Goal: Information Seeking & Learning: Learn about a topic

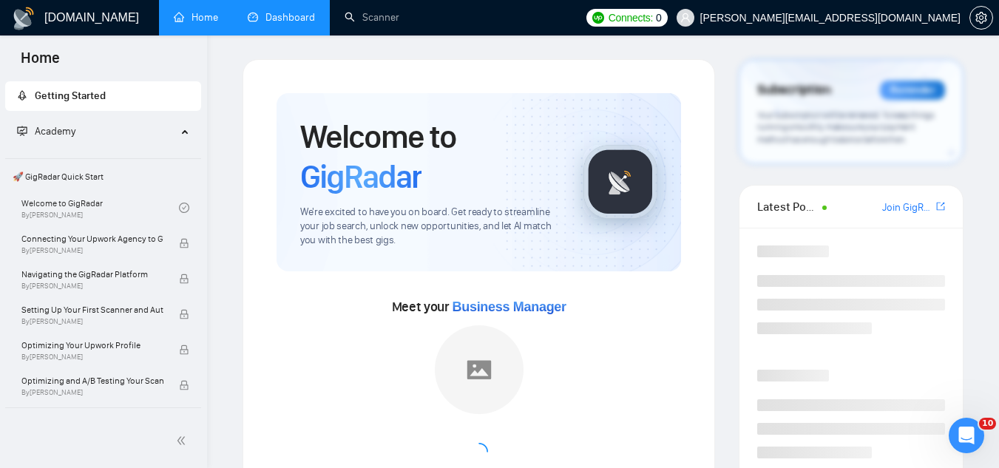
click at [288, 24] on link "Dashboard" at bounding box center [281, 17] width 67 height 13
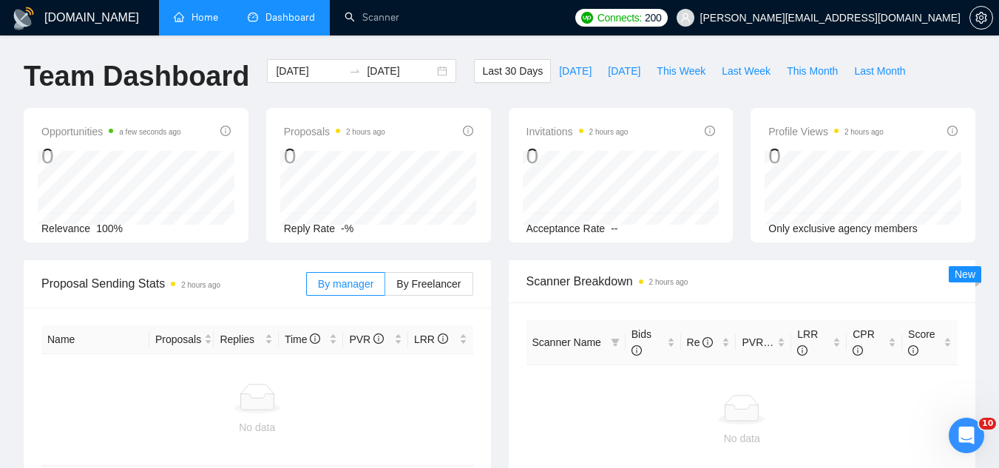
click at [211, 24] on link "Home" at bounding box center [196, 17] width 44 height 13
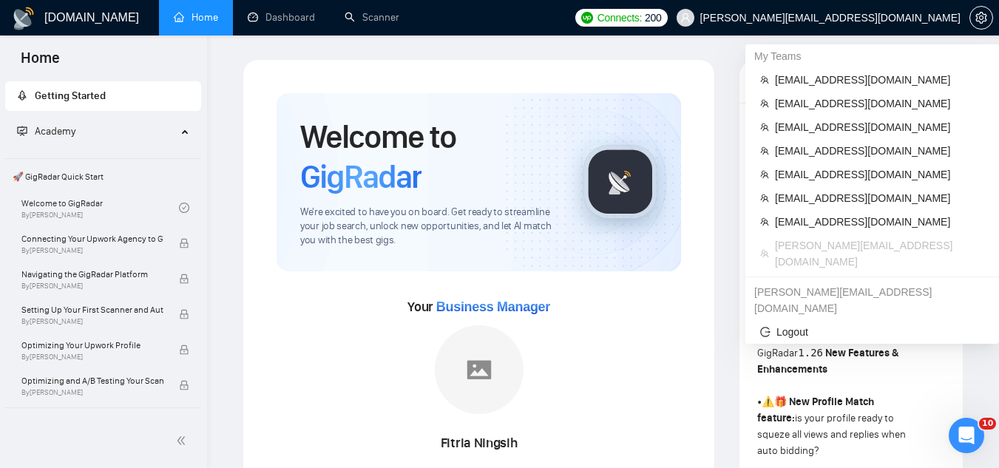
click at [872, 18] on span "[PERSON_NAME][EMAIL_ADDRESS][DOMAIN_NAME]" at bounding box center [830, 18] width 260 height 0
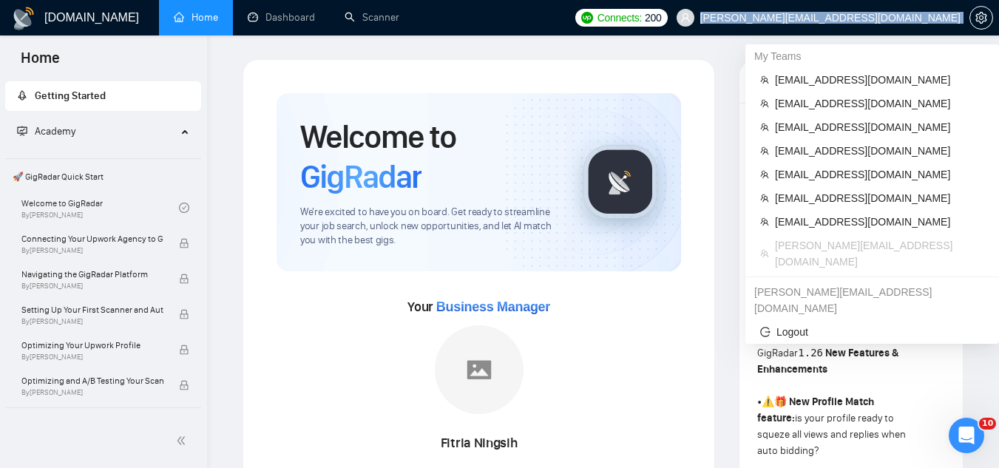
click at [872, 18] on span "[PERSON_NAME][EMAIL_ADDRESS][DOMAIN_NAME]" at bounding box center [830, 18] width 260 height 0
copy div "[PERSON_NAME][EMAIL_ADDRESS][DOMAIN_NAME]"
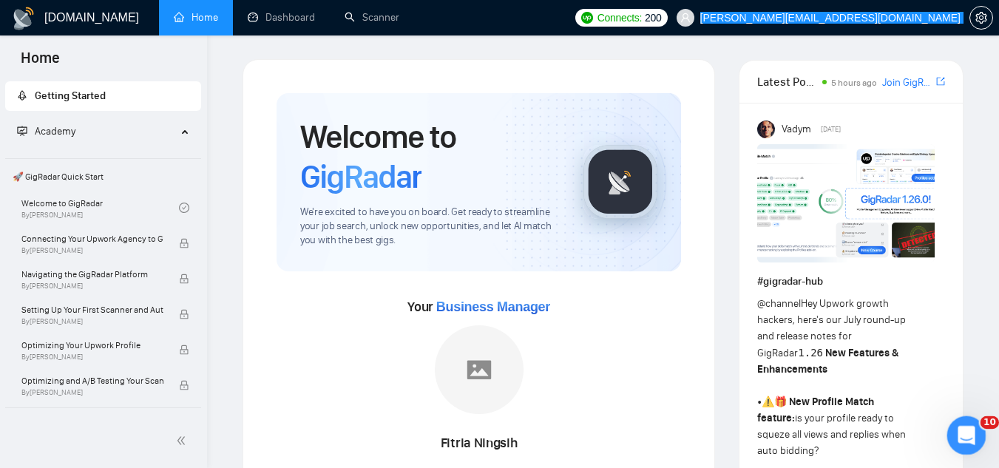
click at [965, 438] on icon "Open Intercom Messenger" at bounding box center [964, 433] width 24 height 24
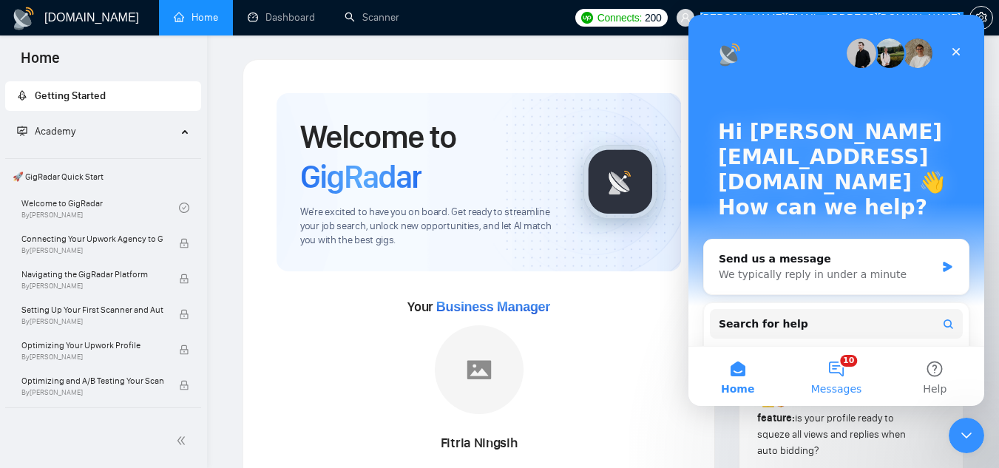
click at [840, 374] on button "10 Messages" at bounding box center [836, 376] width 98 height 59
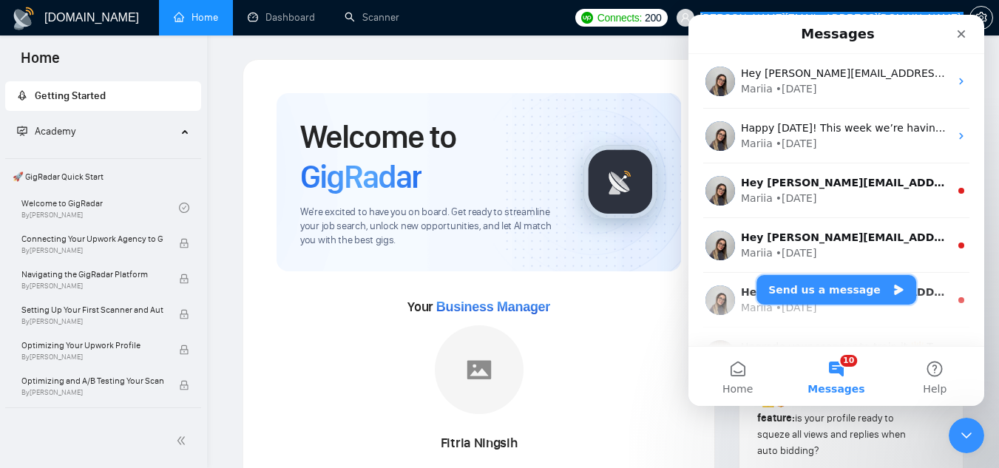
click at [838, 293] on button "Send us a message" at bounding box center [836, 290] width 160 height 30
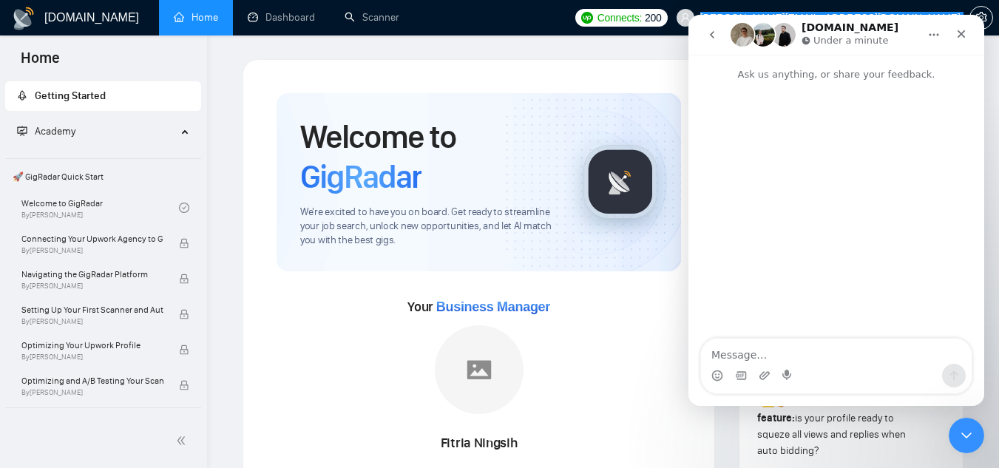
click at [810, 347] on textarea "Message…" at bounding box center [836, 351] width 271 height 25
type textarea "please provide a US BM for [PERSON_NAME][EMAIL_ADDRESS][DOMAIN_NAME]"
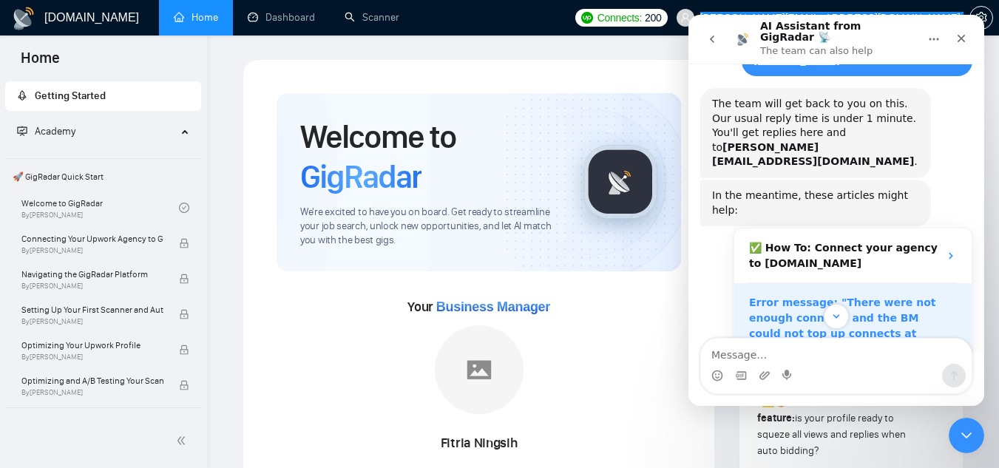
scroll to position [20, 0]
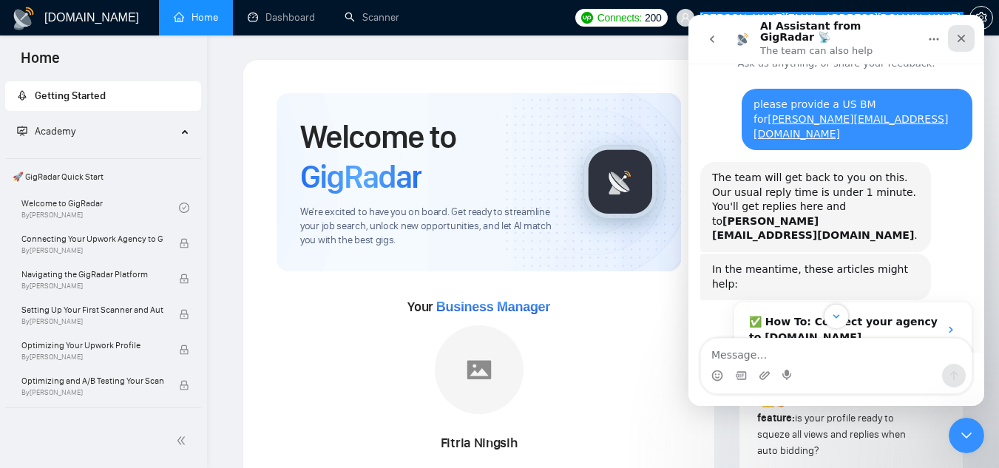
click at [961, 40] on div "Close" at bounding box center [961, 38] width 27 height 27
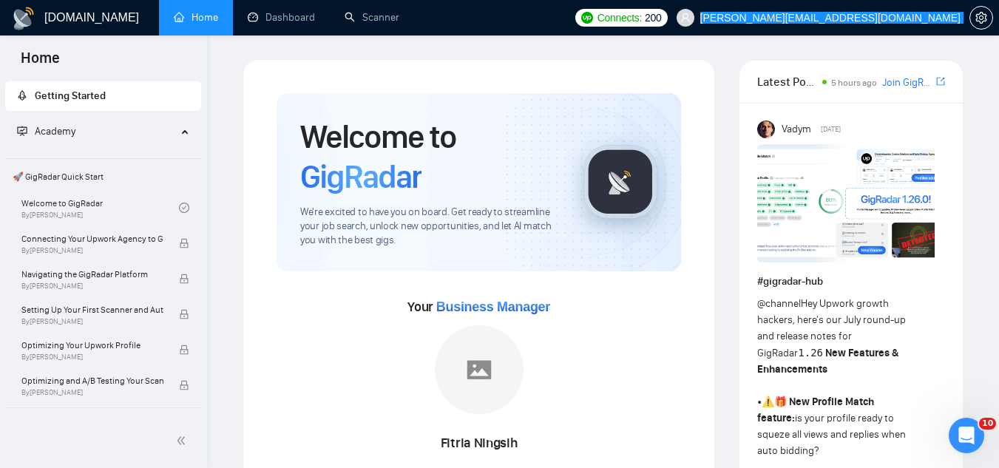
scroll to position [242, 0]
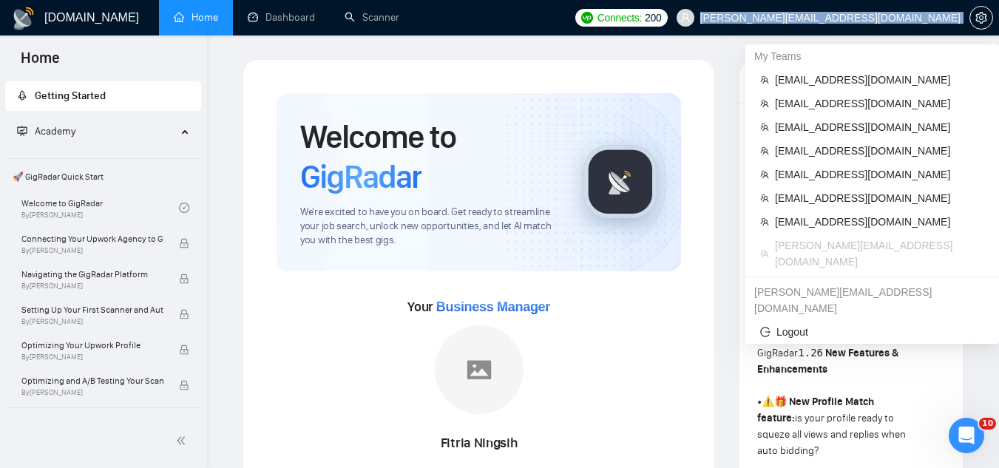
click at [852, 18] on span "[PERSON_NAME][EMAIL_ADDRESS][DOMAIN_NAME]" at bounding box center [830, 18] width 260 height 0
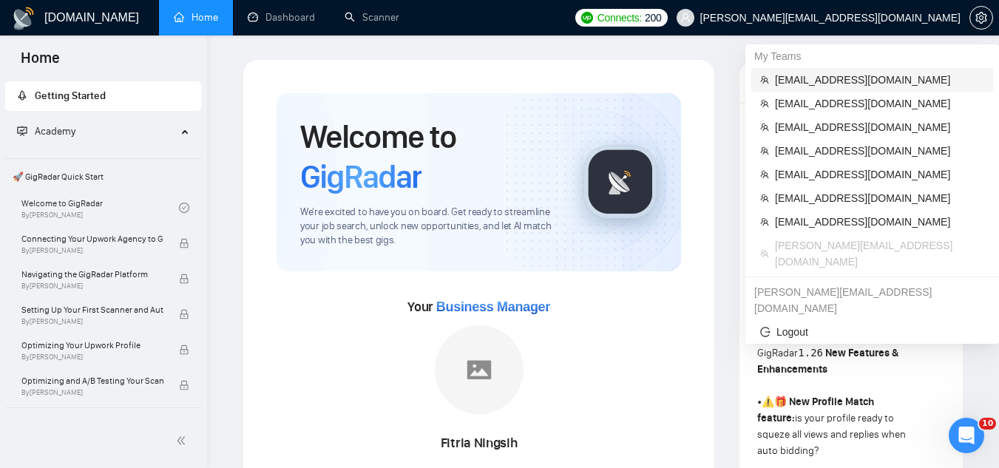
click at [837, 77] on span "[EMAIL_ADDRESS][DOMAIN_NAME]" at bounding box center [879, 80] width 209 height 16
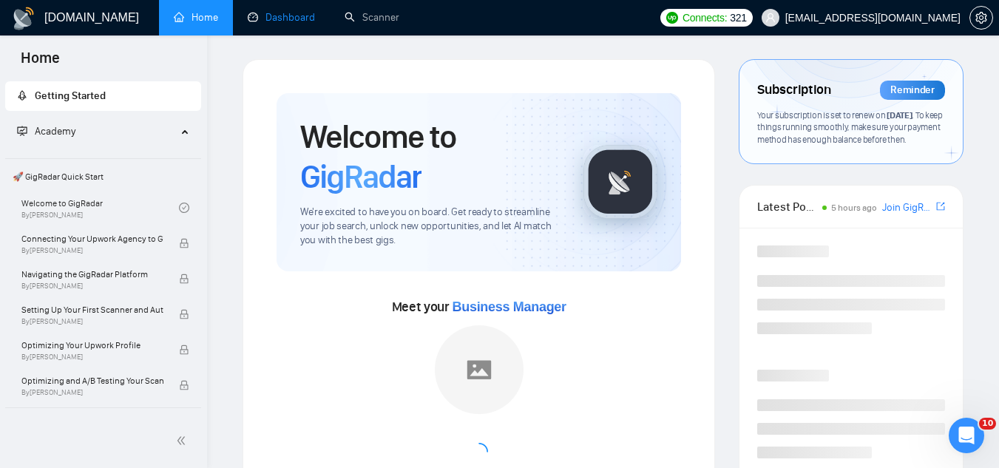
click at [298, 18] on link "Dashboard" at bounding box center [281, 17] width 67 height 13
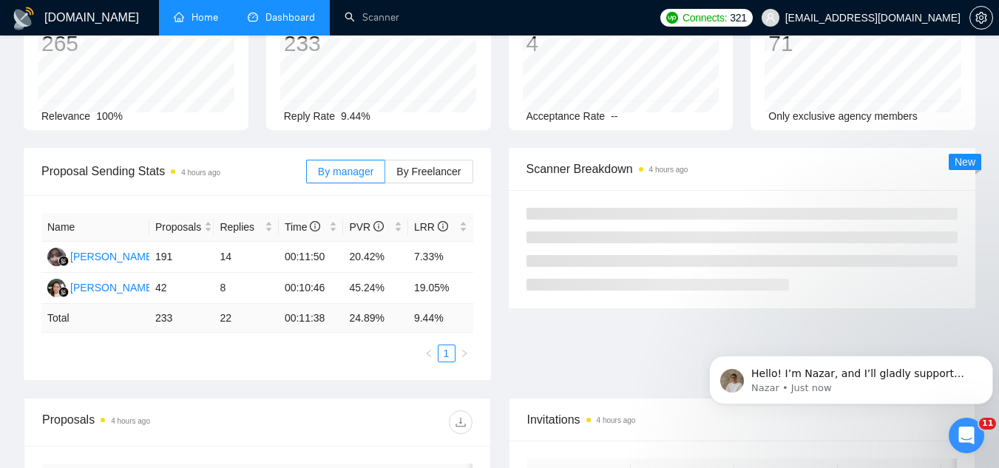
scroll to position [222, 0]
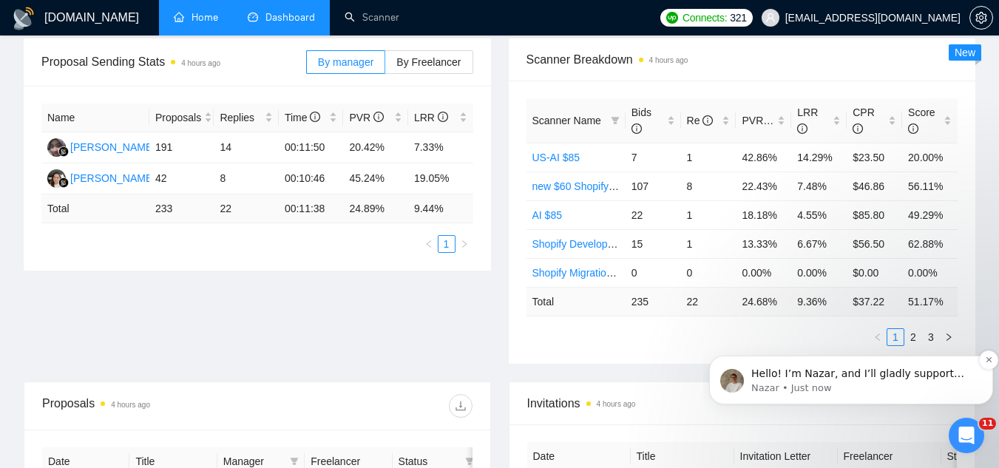
click at [878, 384] on p "Nazar • Just now" at bounding box center [862, 387] width 223 height 13
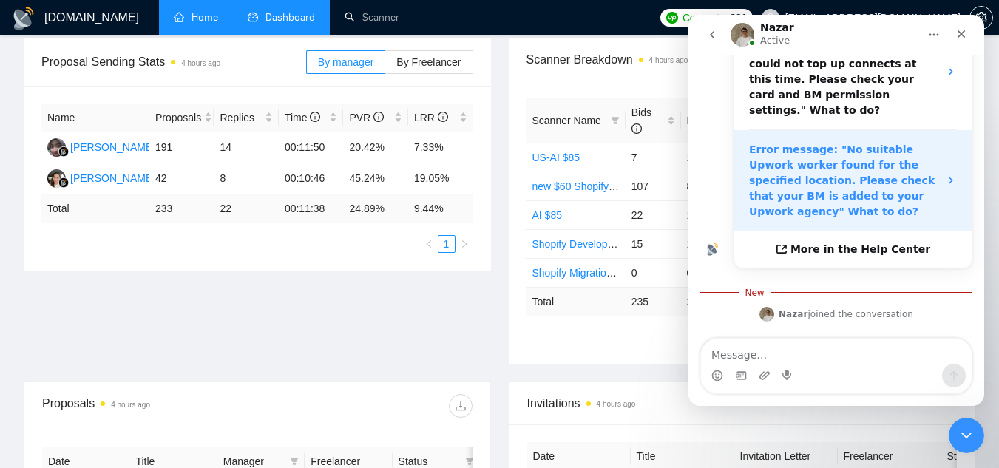
scroll to position [402, 0]
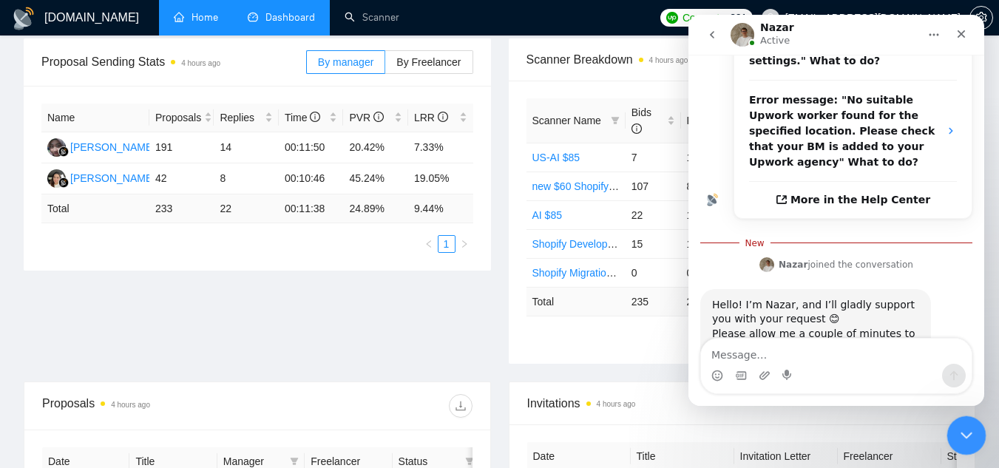
click at [962, 435] on icon "Close Intercom Messenger" at bounding box center [964, 433] width 18 height 18
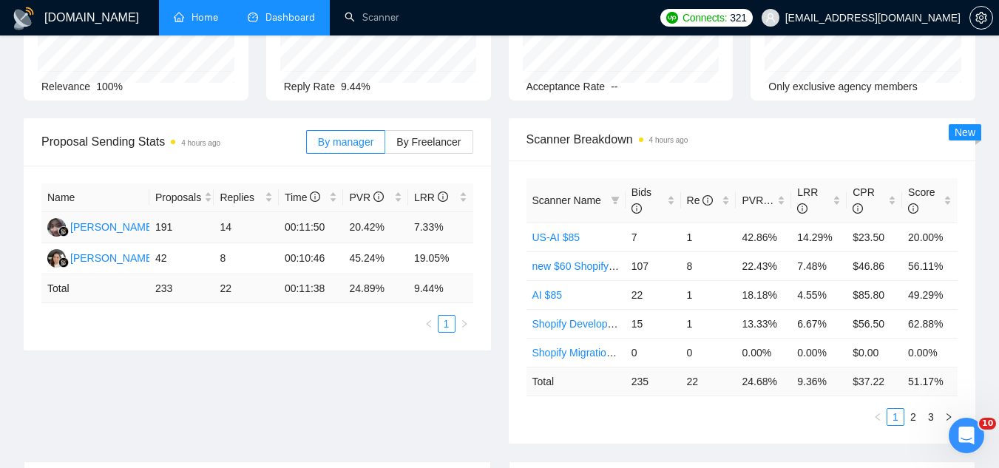
scroll to position [0, 0]
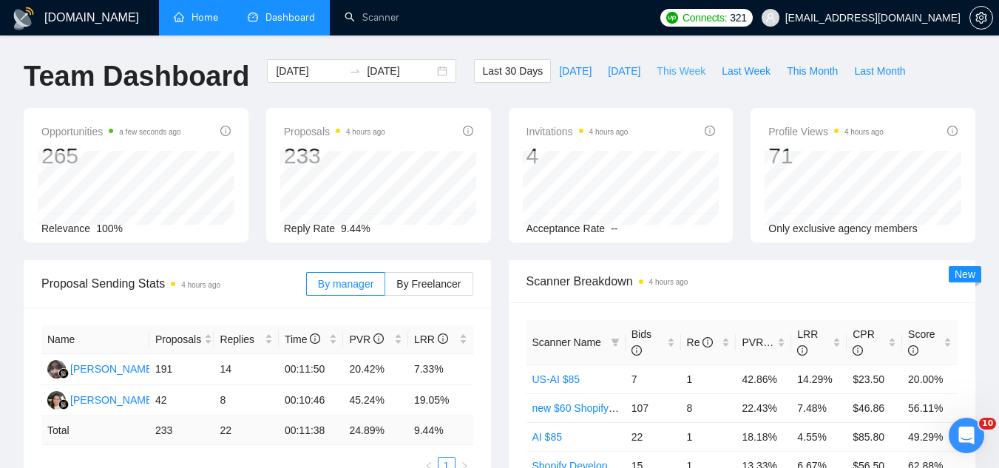
click at [672, 65] on span "This Week" at bounding box center [680, 71] width 49 height 16
type input "[DATE]"
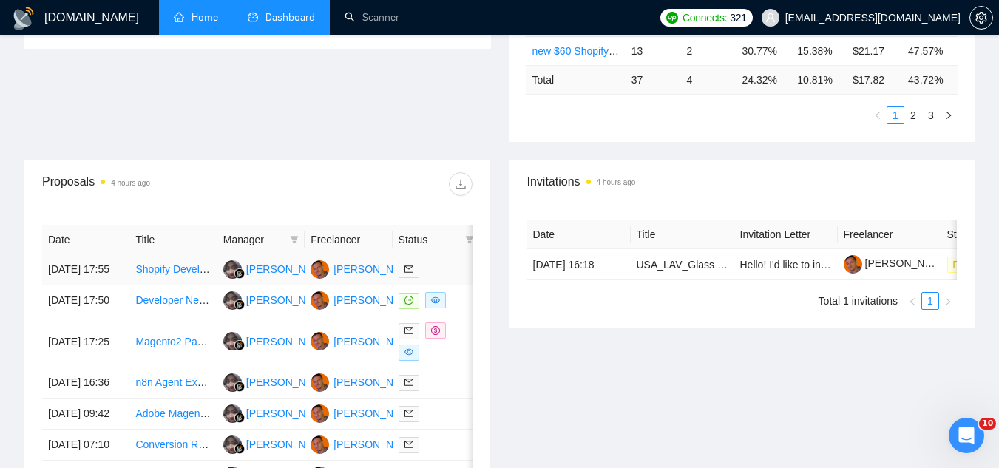
scroll to position [517, 0]
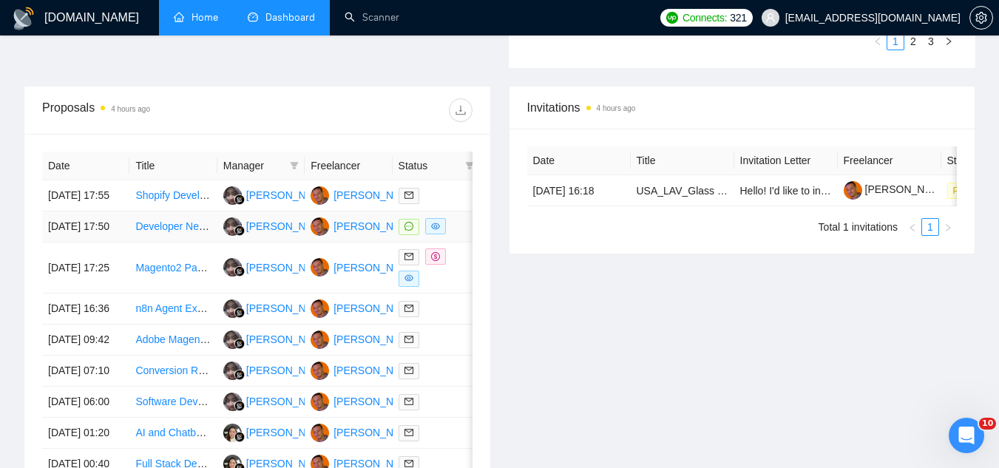
click at [173, 242] on td "Developer Needed for RAGs-Based AI Agent MVP" at bounding box center [172, 226] width 87 height 31
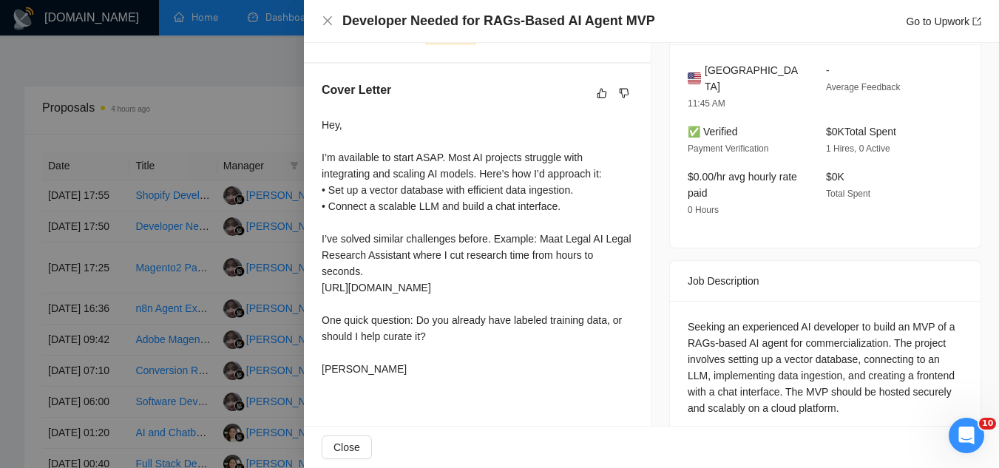
scroll to position [395, 0]
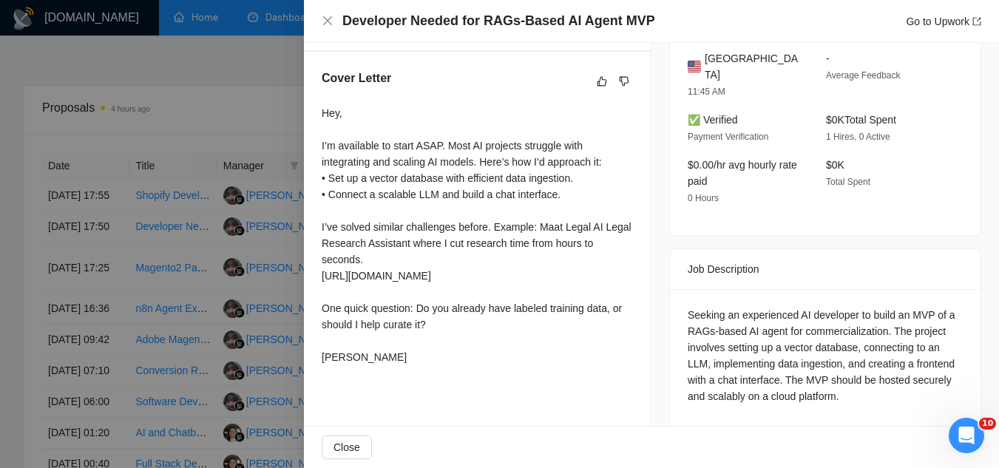
click at [220, 105] on div at bounding box center [499, 234] width 999 height 468
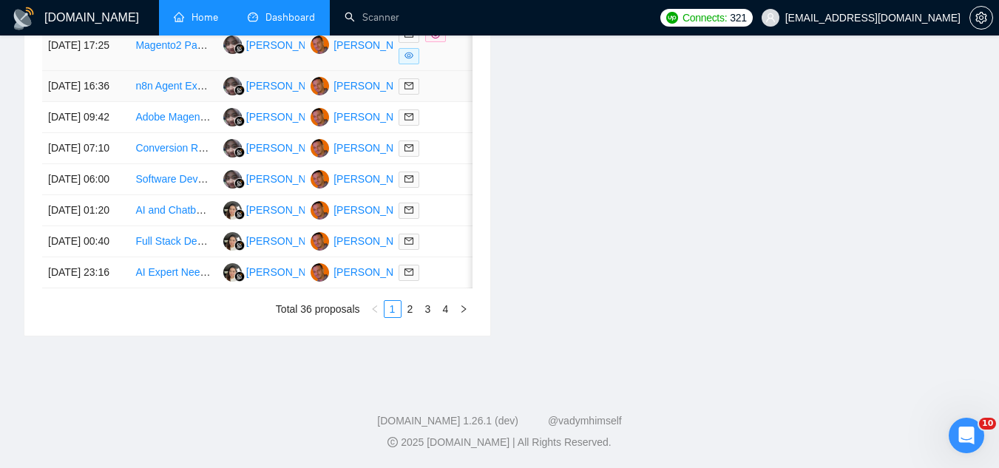
scroll to position [813, 0]
click at [407, 317] on link "2" at bounding box center [410, 309] width 16 height 16
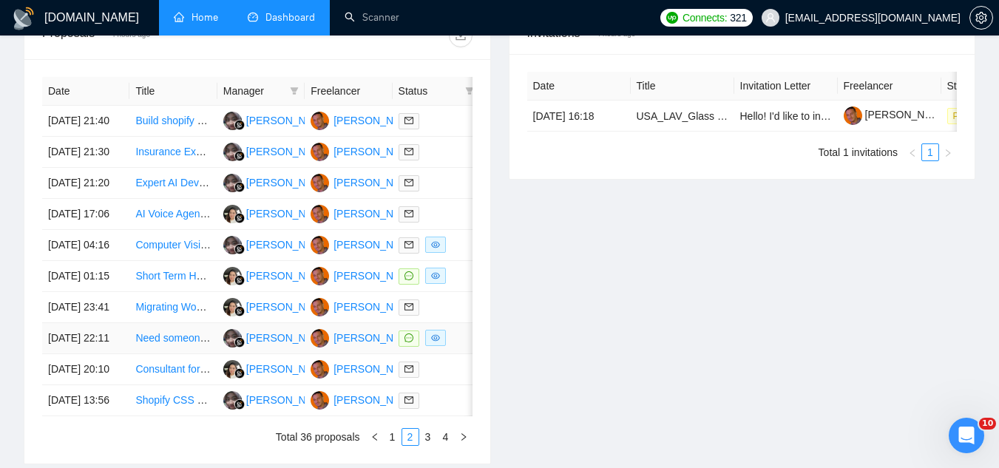
scroll to position [591, 0]
click at [180, 262] on td "Computer Vision / AI Developer for Fencing Video Analysis System" at bounding box center [172, 246] width 87 height 31
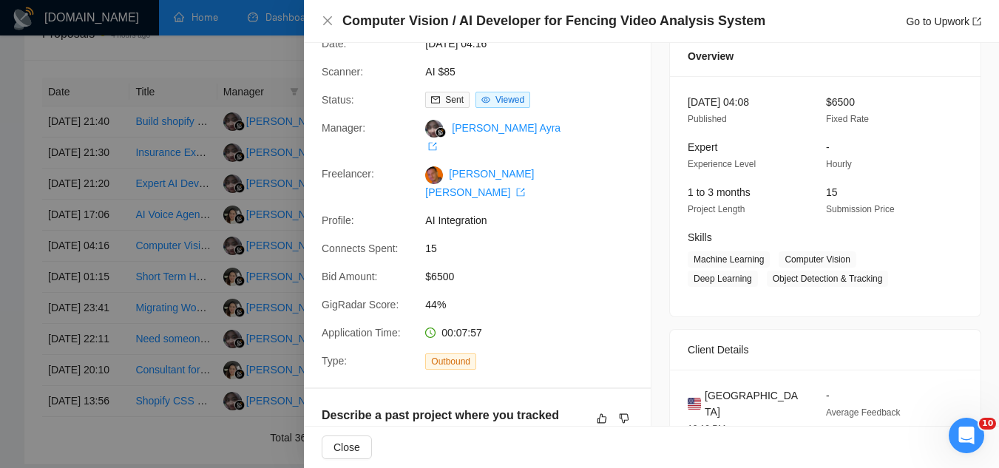
scroll to position [0, 0]
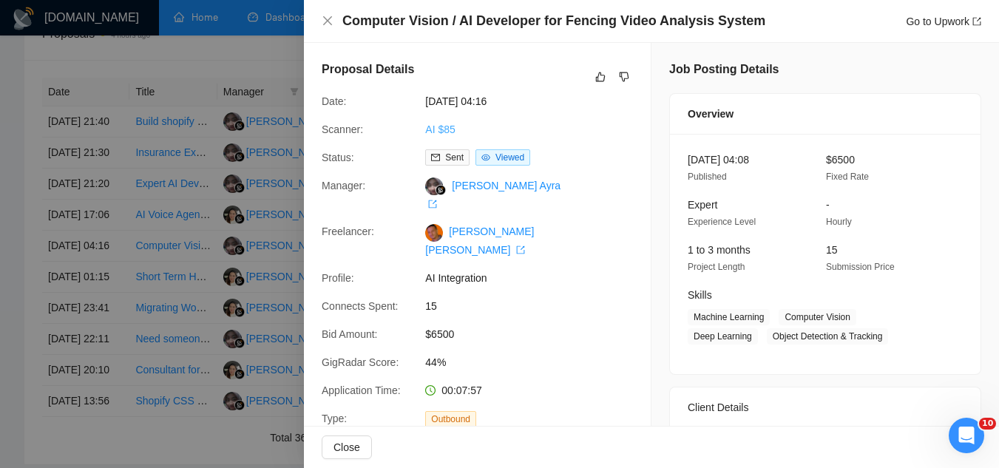
click at [442, 129] on link "AI $85" at bounding box center [440, 129] width 30 height 12
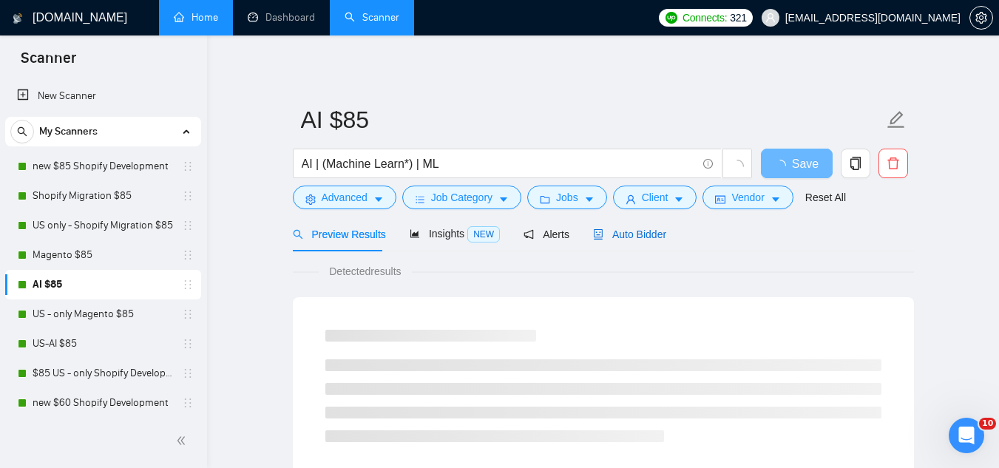
click at [622, 228] on span "Auto Bidder" at bounding box center [629, 234] width 73 height 12
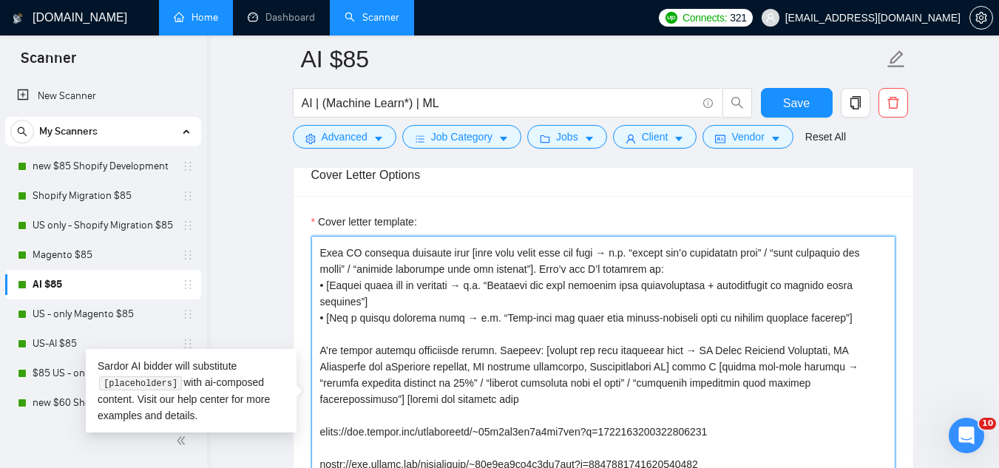
scroll to position [65, 0]
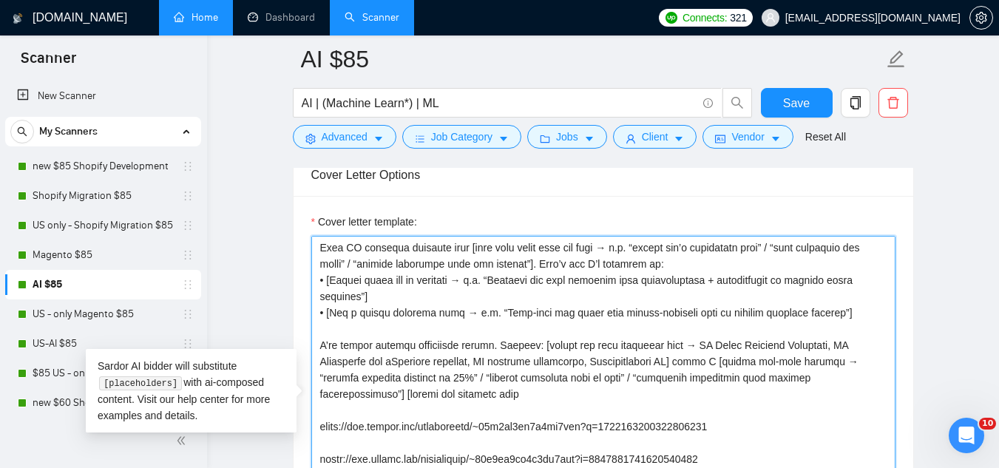
drag, startPoint x: 319, startPoint y: 279, endPoint x: 591, endPoint y: 393, distance: 294.9
click at [591, 393] on textarea "Cover letter template:" at bounding box center [603, 402] width 584 height 333
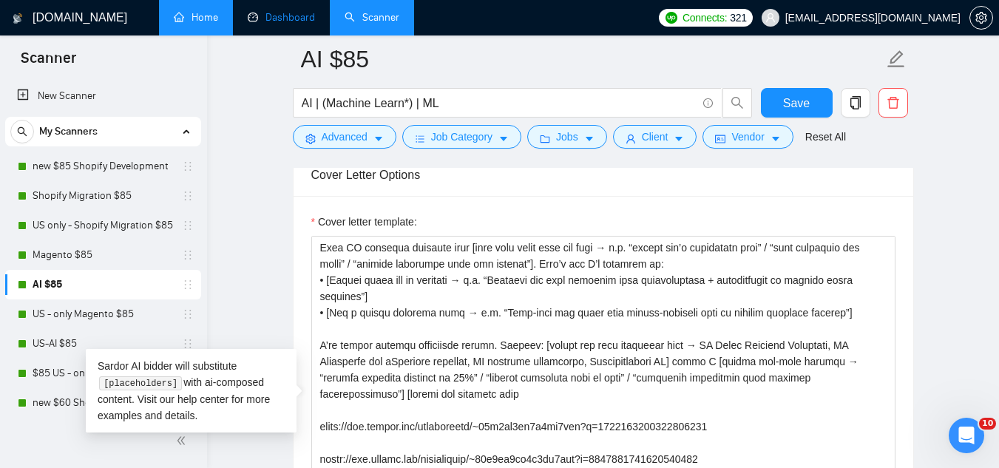
click at [305, 24] on link "Dashboard" at bounding box center [281, 17] width 67 height 13
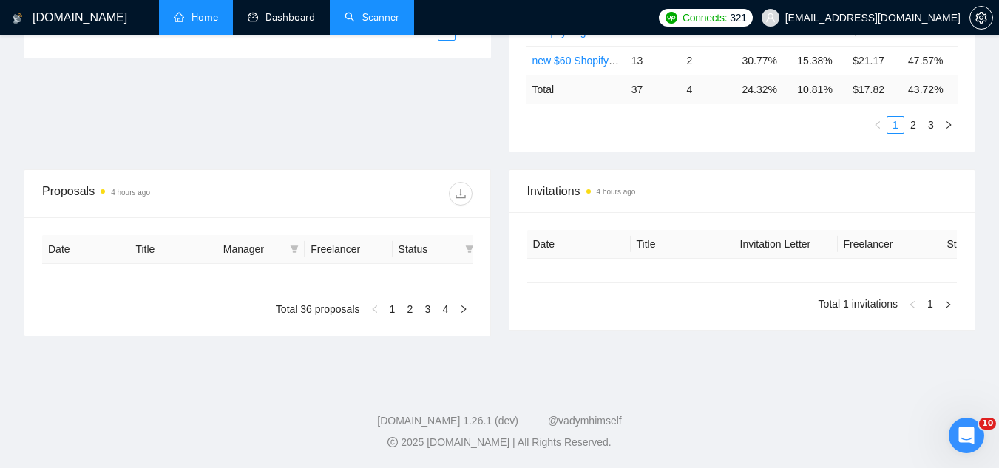
type input "[DATE]"
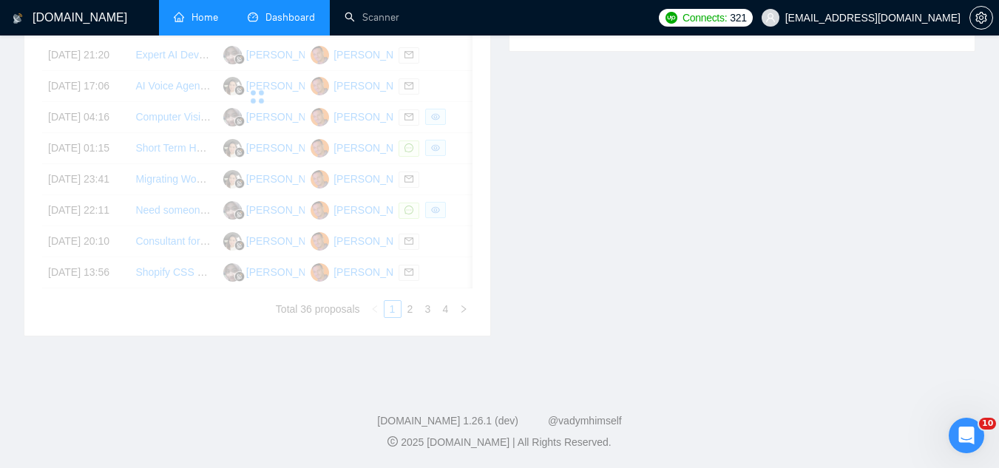
scroll to position [414, 0]
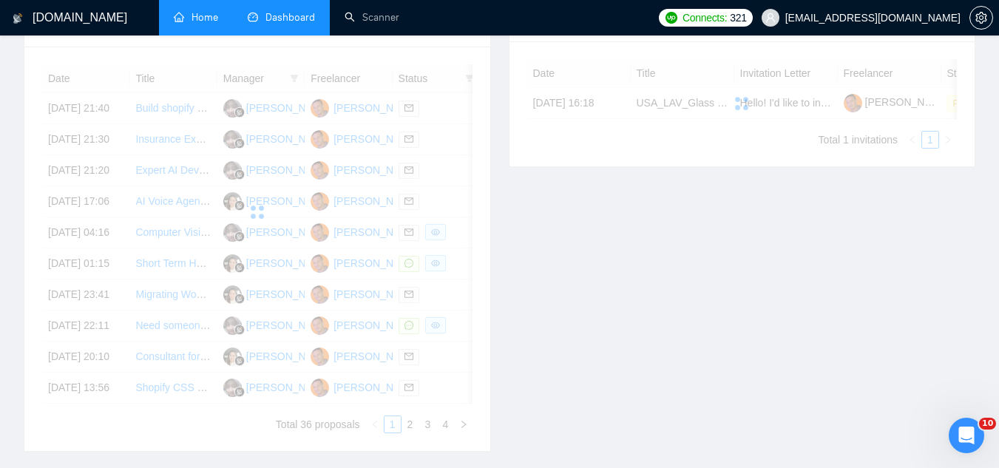
click at [886, 25] on span "[EMAIL_ADDRESS][DOMAIN_NAME]" at bounding box center [861, 17] width 217 height 47
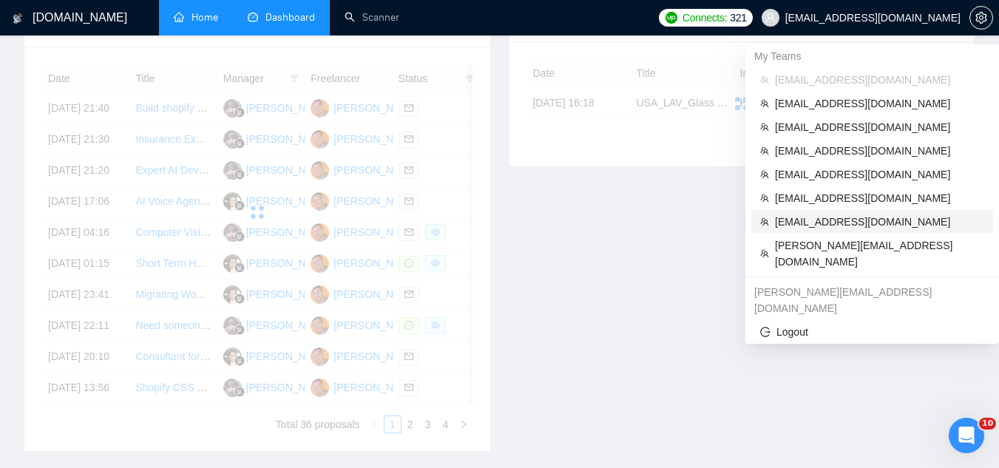
click at [827, 229] on ul "My Teams [EMAIL_ADDRESS][DOMAIN_NAME] [EMAIL_ADDRESS][DOMAIN_NAME] [EMAIL_ADDRE…" at bounding box center [872, 193] width 254 height 299
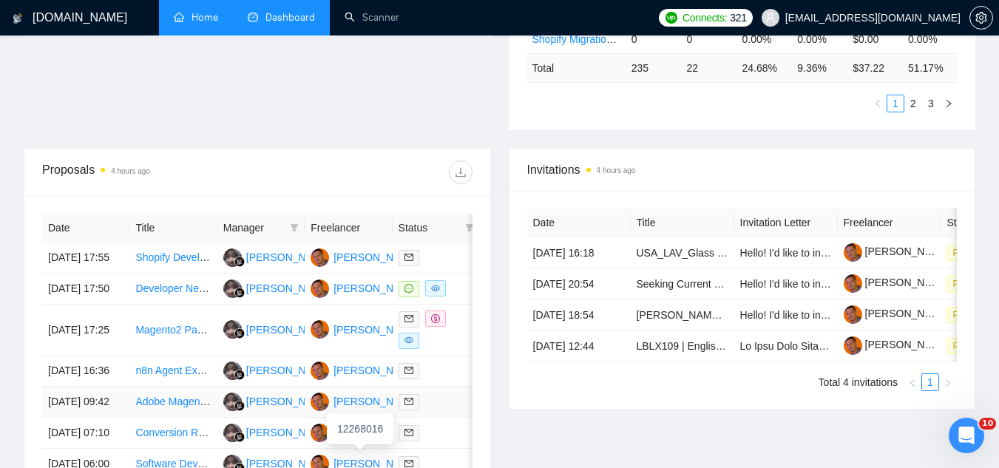
scroll to position [235, 0]
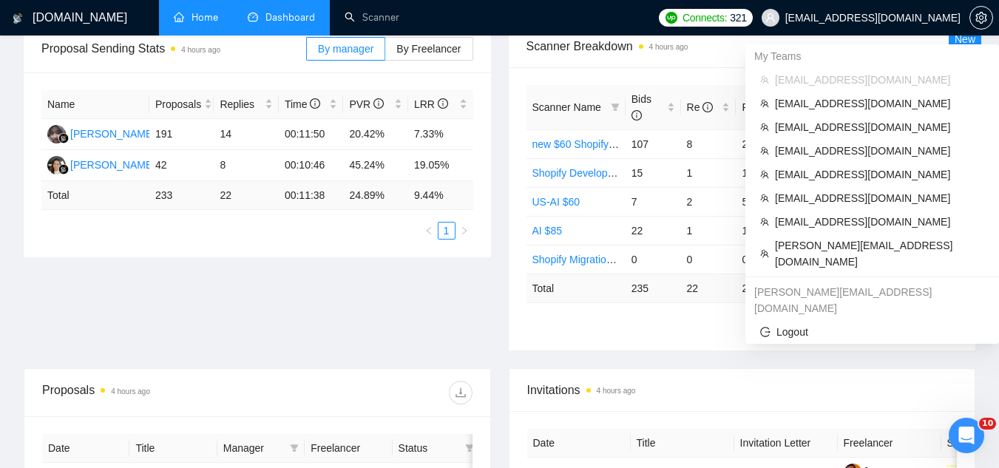
click at [912, 18] on span "[EMAIL_ADDRESS][DOMAIN_NAME]" at bounding box center [872, 18] width 175 height 0
click at [835, 225] on span "[EMAIL_ADDRESS][DOMAIN_NAME]" at bounding box center [879, 222] width 209 height 16
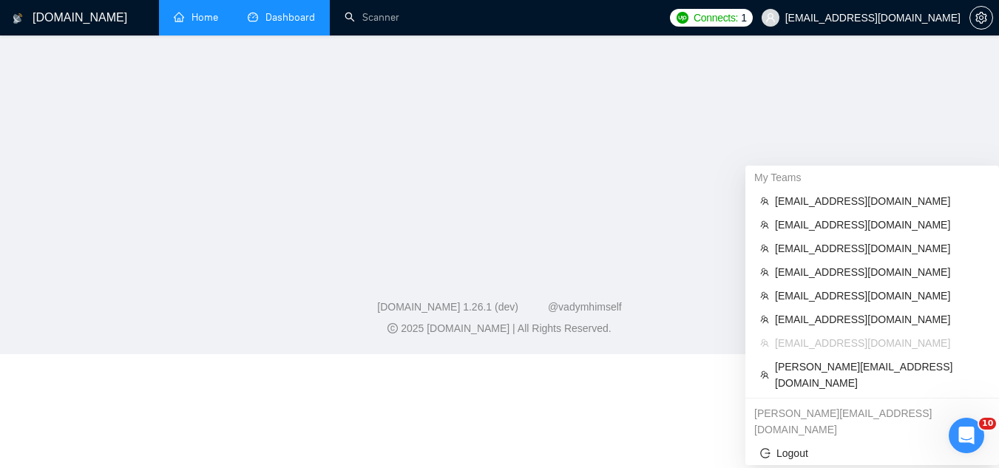
scroll to position [442, 0]
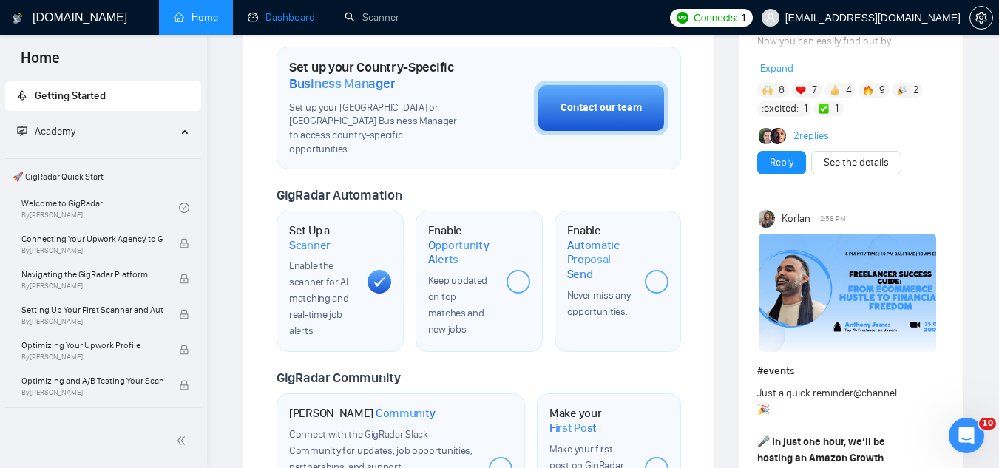
click at [300, 24] on link "Dashboard" at bounding box center [281, 17] width 67 height 13
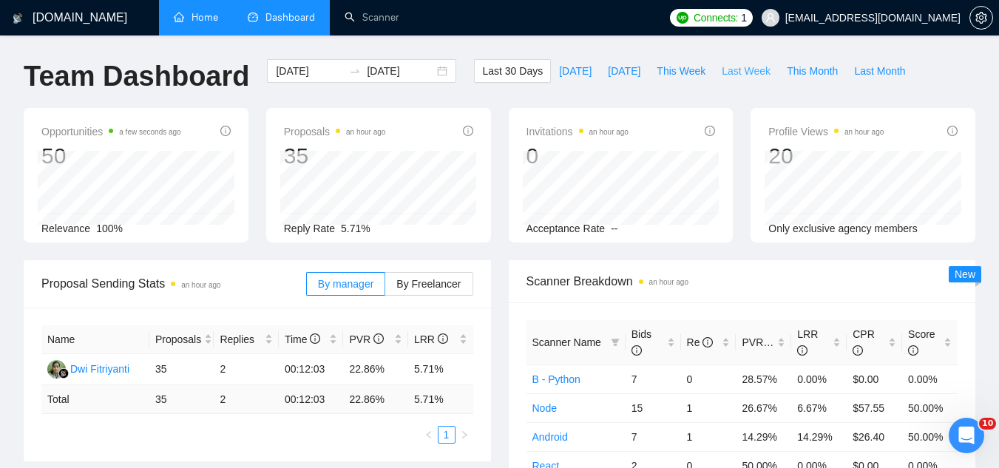
click at [724, 74] on span "Last Week" at bounding box center [746, 71] width 49 height 16
type input "[DATE]"
click at [665, 69] on span "This Week" at bounding box center [680, 71] width 49 height 16
type input "[DATE]"
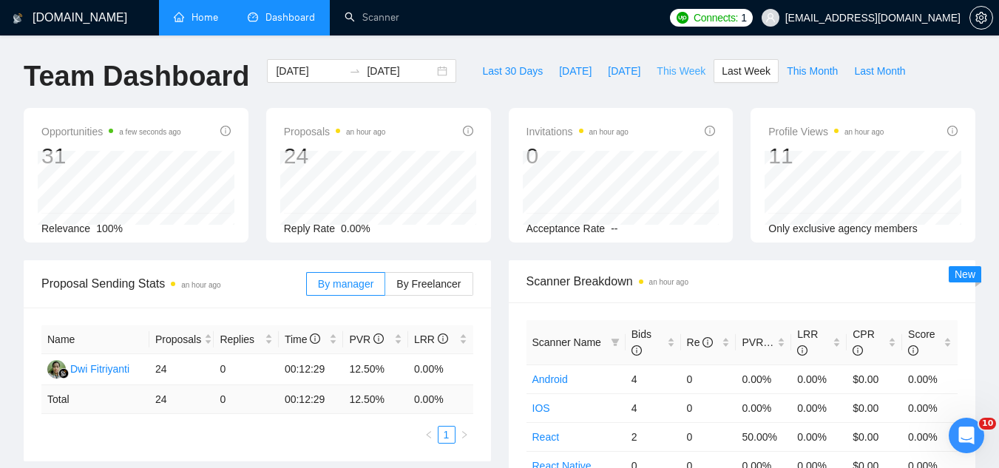
type input "[DATE]"
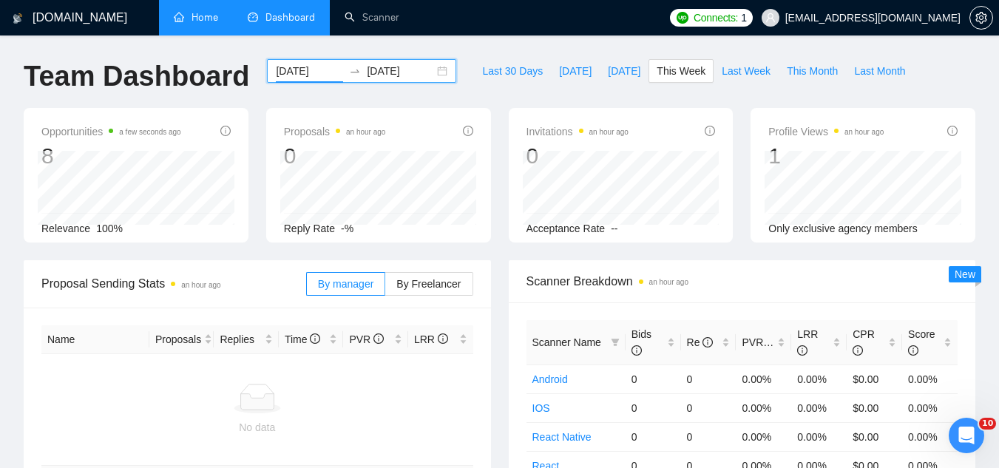
click at [281, 68] on input "[DATE]" at bounding box center [309, 71] width 67 height 16
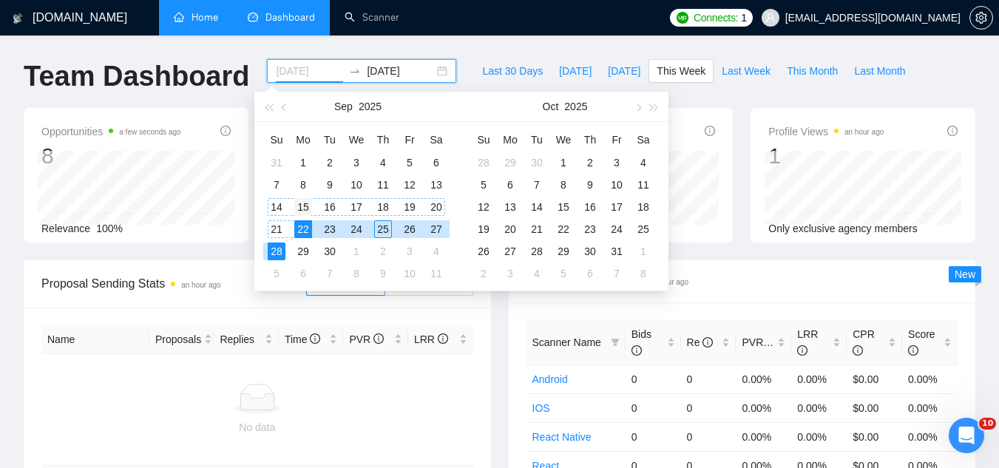
type input "[DATE]"
click at [306, 203] on div "15" at bounding box center [303, 207] width 18 height 18
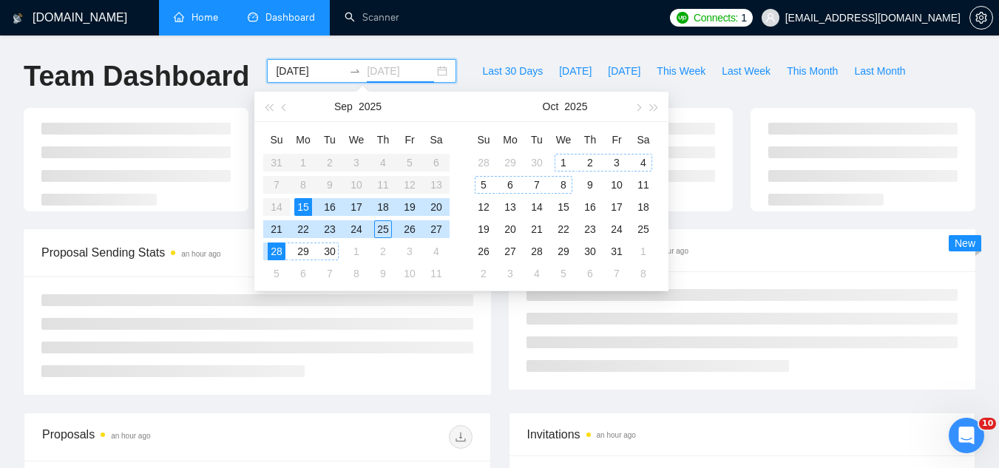
type input "[DATE]"
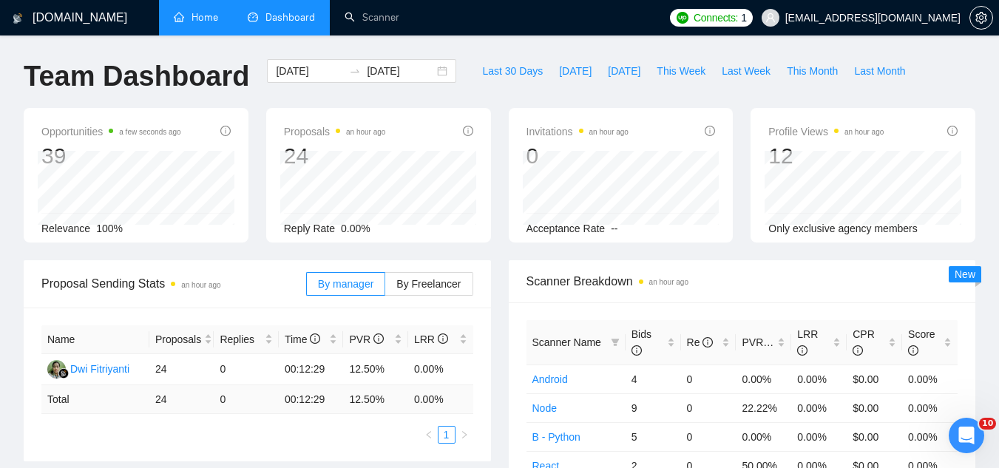
click at [515, 316] on div "Scanner Name Bids Re PVR LRR CPR Score Android 4 0 0.00% 0.00% $0.00 0.00% Node…" at bounding box center [742, 443] width 467 height 283
click at [299, 69] on input "[DATE]" at bounding box center [309, 71] width 67 height 16
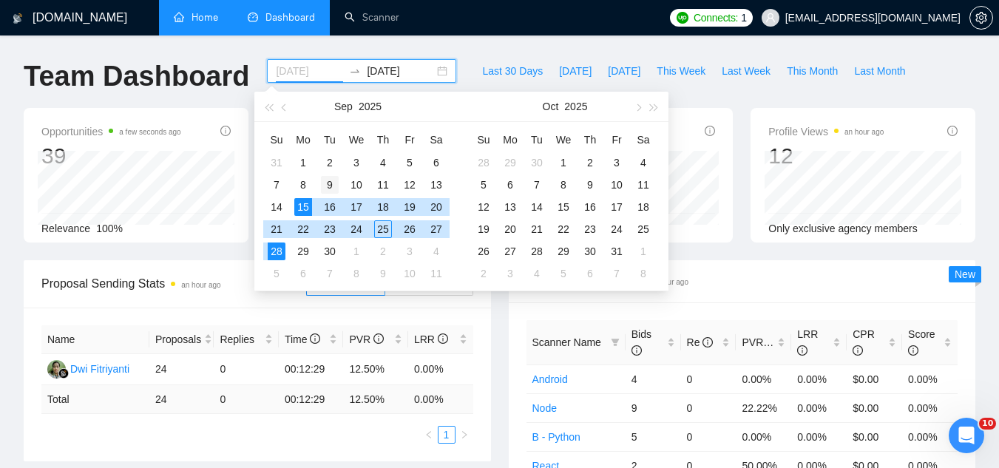
type input "[DATE]"
click at [332, 185] on div "9" at bounding box center [330, 185] width 18 height 18
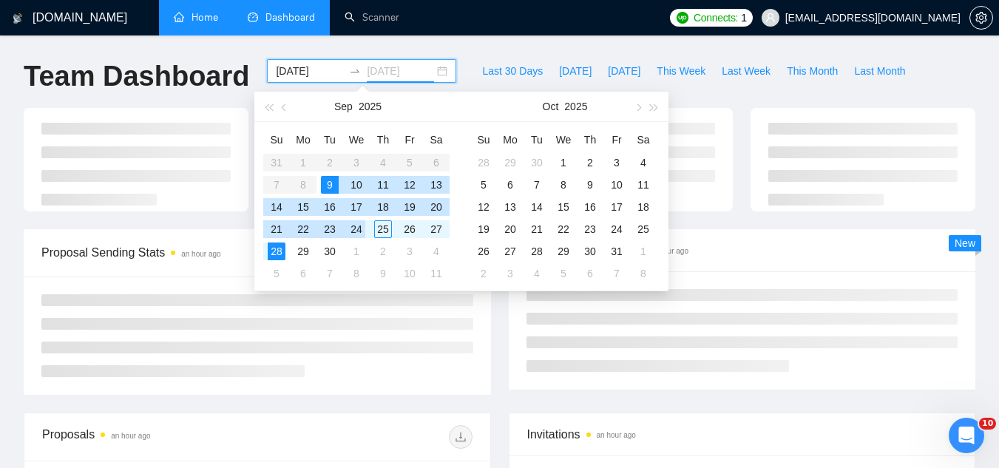
type input "[DATE]"
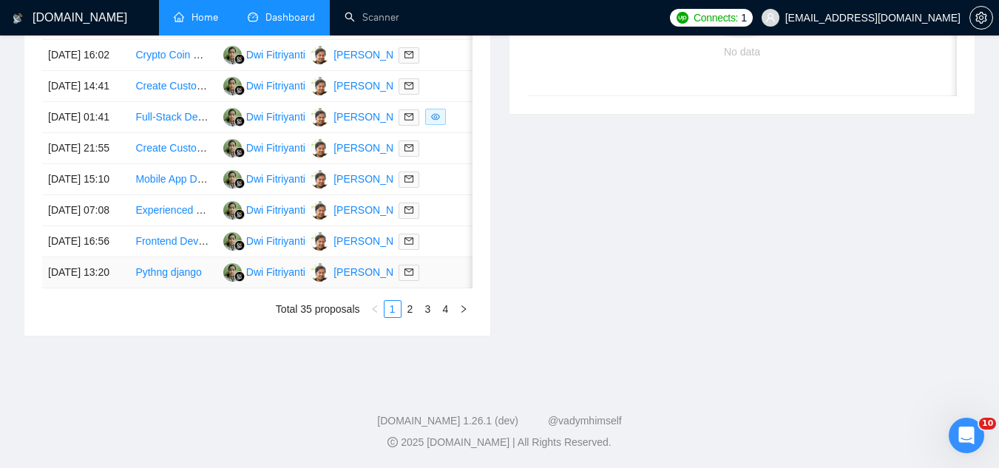
scroll to position [872, 0]
click at [408, 313] on link "2" at bounding box center [410, 309] width 16 height 16
click at [430, 304] on link "3" at bounding box center [428, 309] width 16 height 16
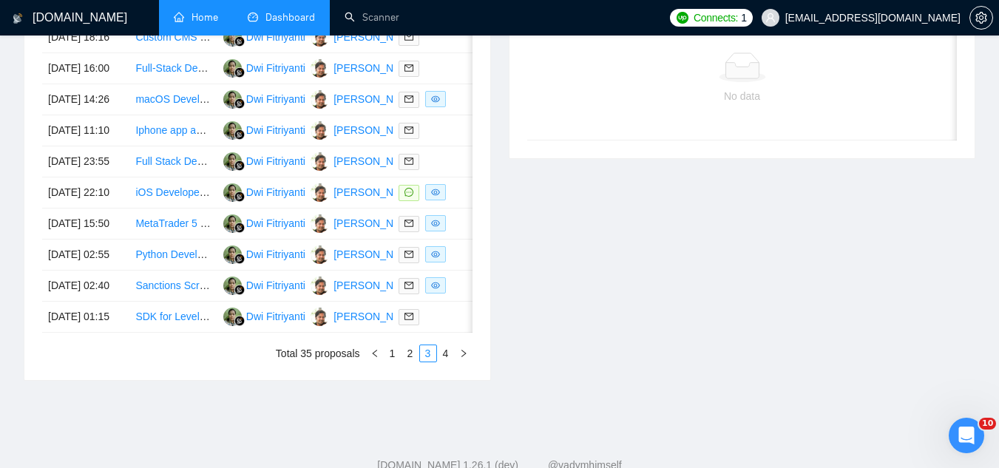
scroll to position [798, 0]
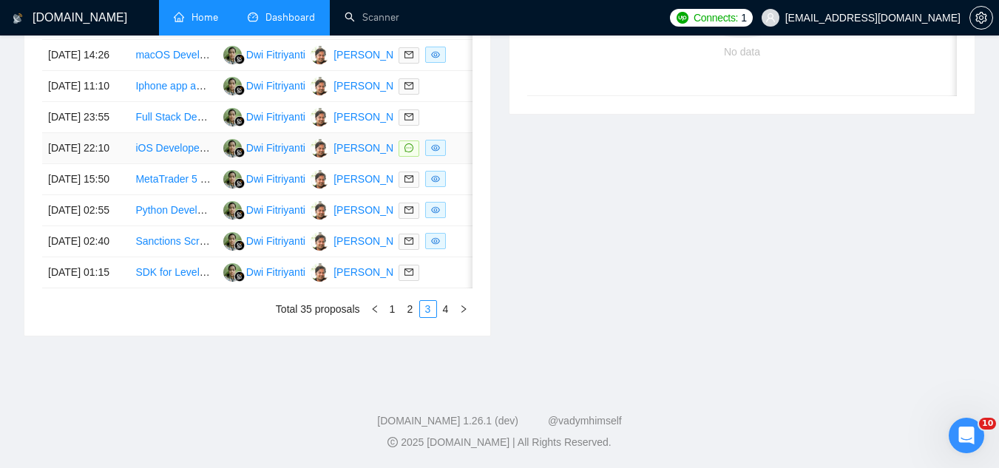
click at [178, 159] on td "iOS Developer for Jetpack Compose Multi-Platform App" at bounding box center [172, 148] width 87 height 31
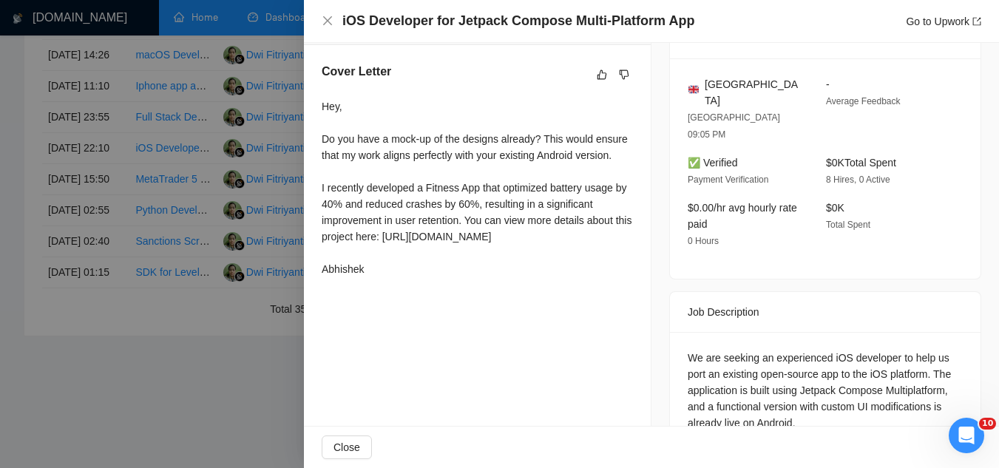
scroll to position [370, 0]
click at [205, 410] on div at bounding box center [499, 234] width 999 height 468
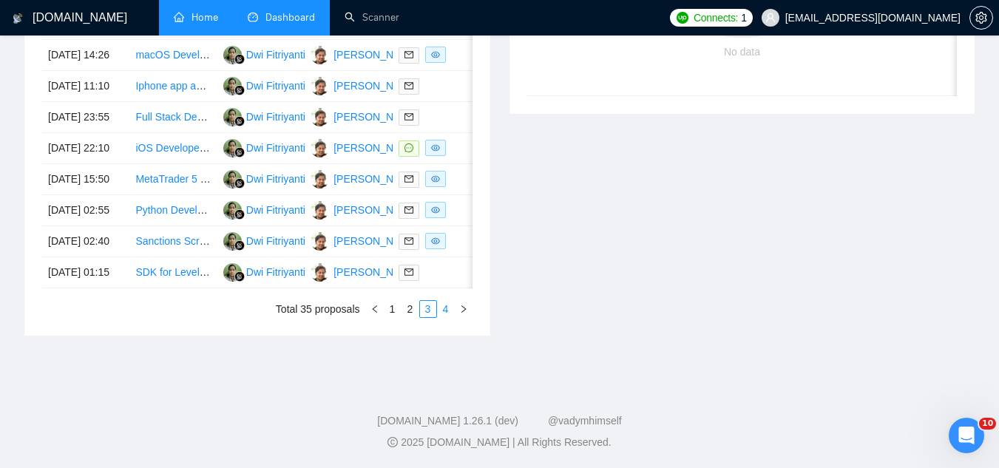
click at [448, 317] on link "4" at bounding box center [446, 309] width 16 height 16
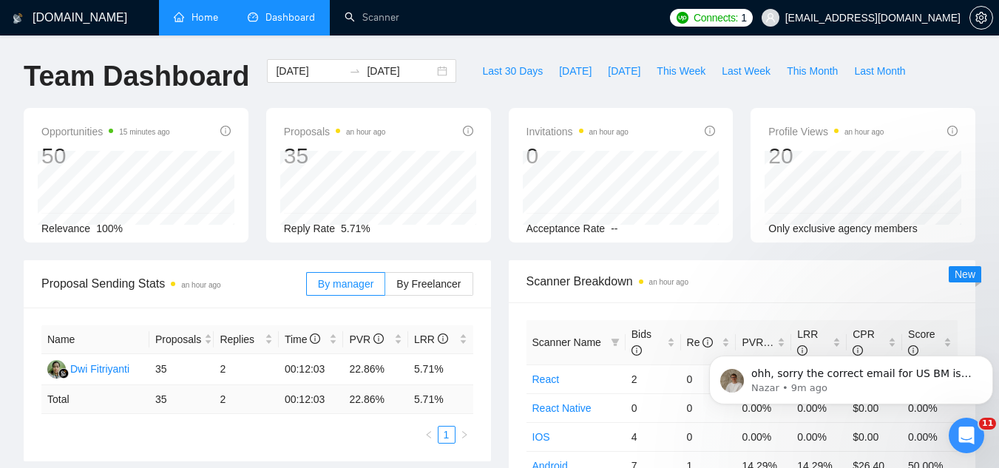
scroll to position [0, 0]
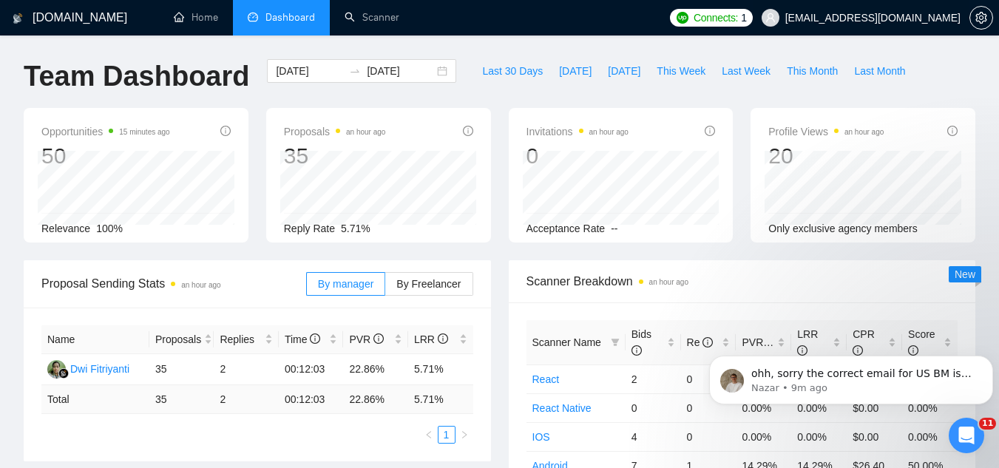
click at [869, 18] on span "[EMAIL_ADDRESS][DOMAIN_NAME]" at bounding box center [872, 18] width 175 height 0
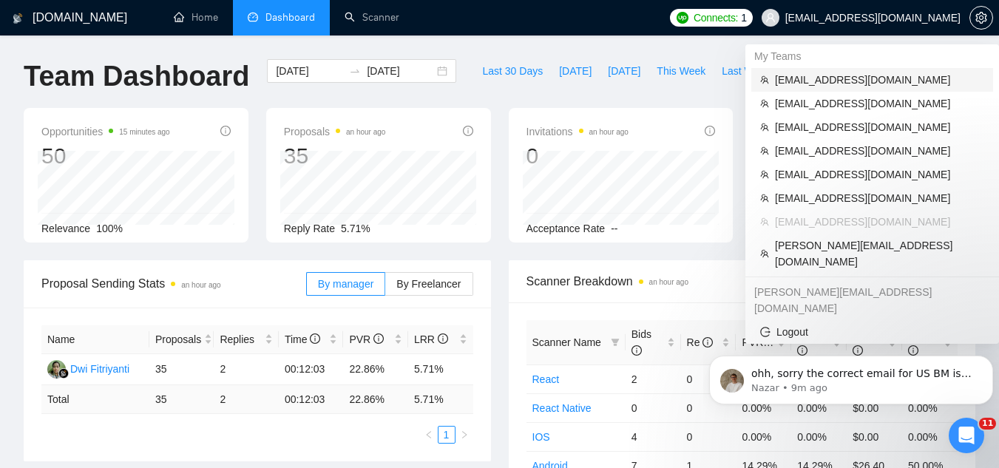
click at [846, 79] on span "[EMAIL_ADDRESS][DOMAIN_NAME]" at bounding box center [879, 80] width 209 height 16
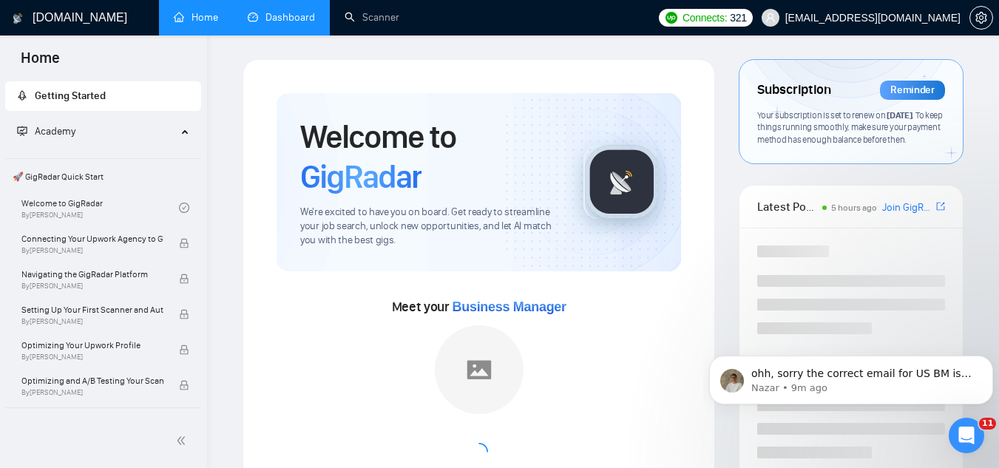
click at [289, 24] on link "Dashboard" at bounding box center [281, 17] width 67 height 13
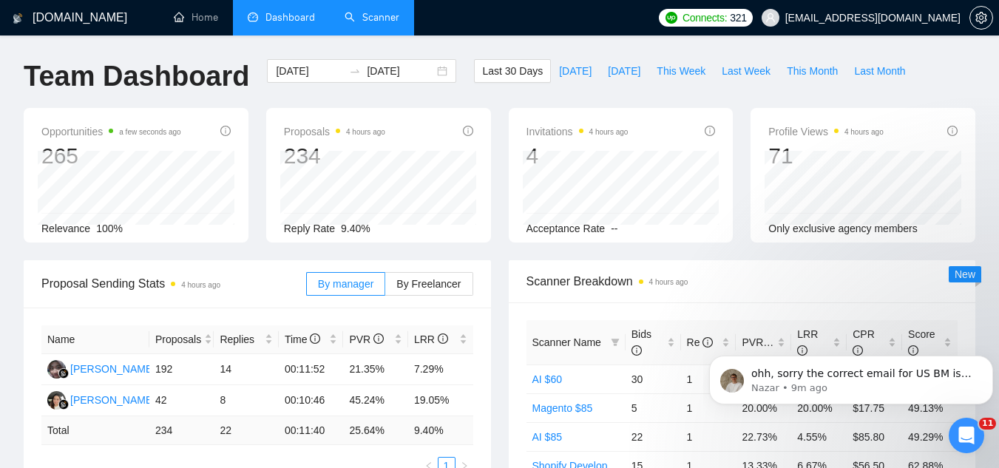
click at [375, 24] on link "Scanner" at bounding box center [372, 17] width 55 height 13
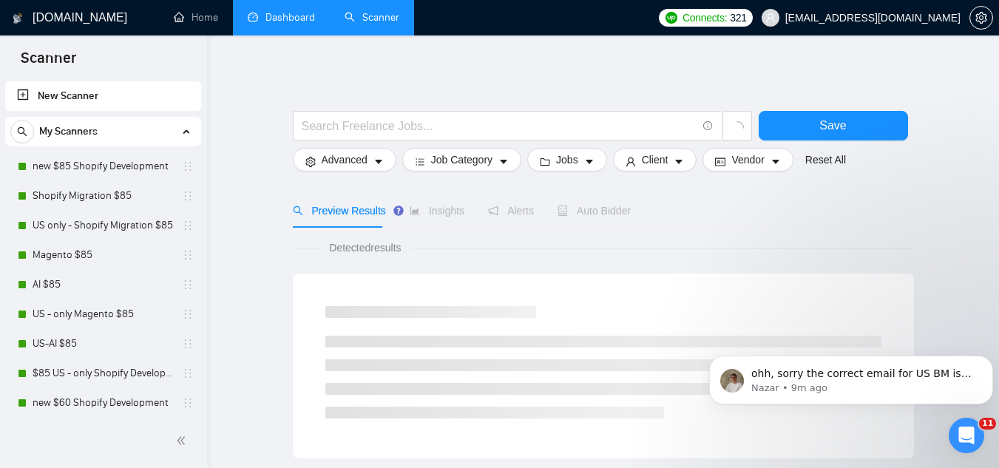
click at [279, 24] on link "Dashboard" at bounding box center [281, 17] width 67 height 13
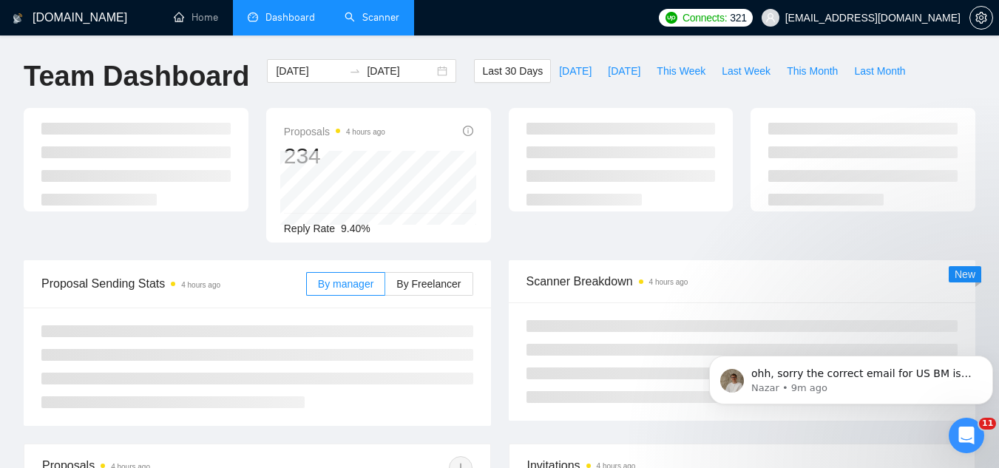
click at [380, 24] on link "Scanner" at bounding box center [372, 17] width 55 height 13
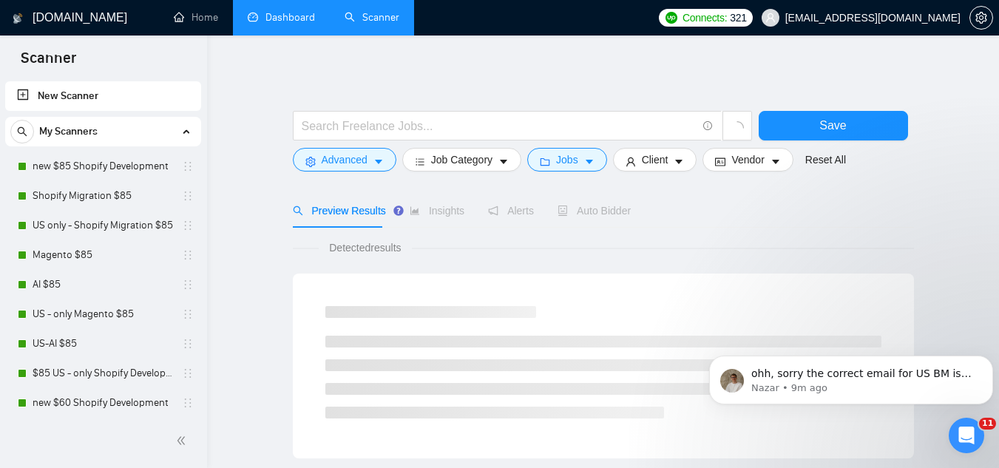
click at [274, 19] on link "Dashboard" at bounding box center [281, 17] width 67 height 13
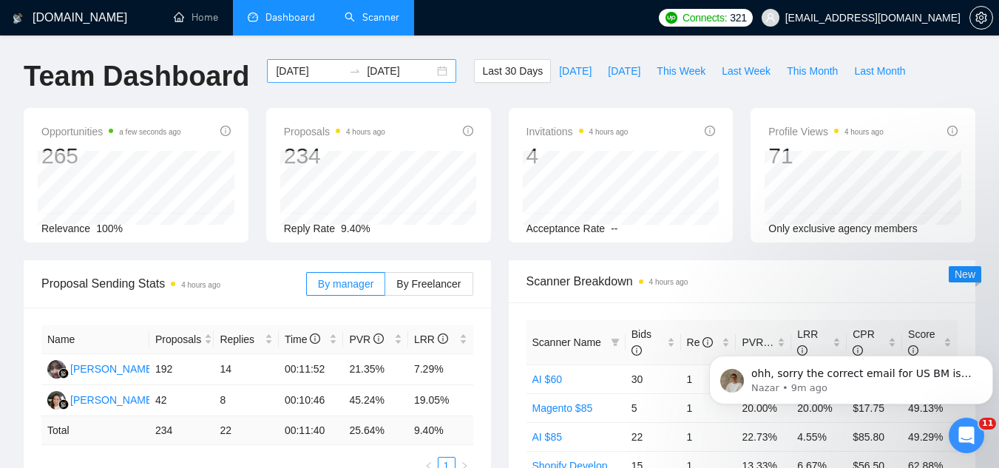
click at [296, 67] on input "[DATE]" at bounding box center [309, 71] width 67 height 16
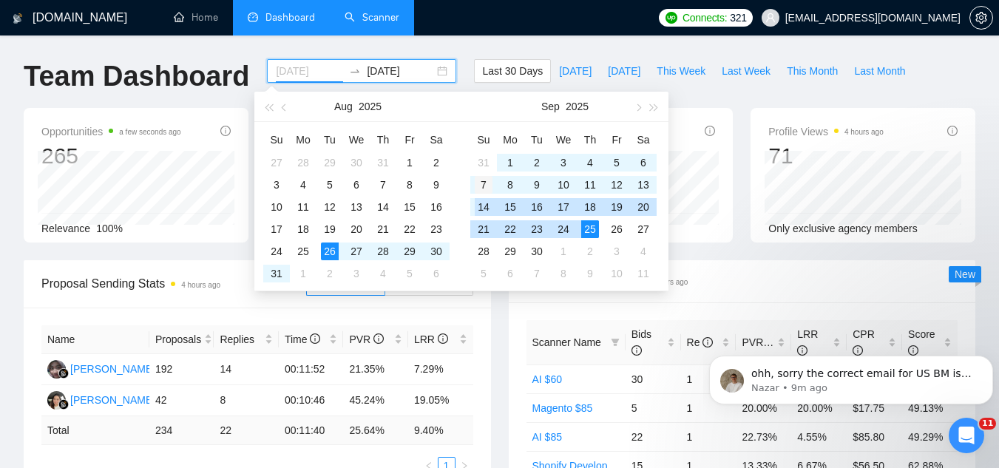
type input "[DATE]"
click at [479, 192] on div "7" at bounding box center [484, 185] width 18 height 18
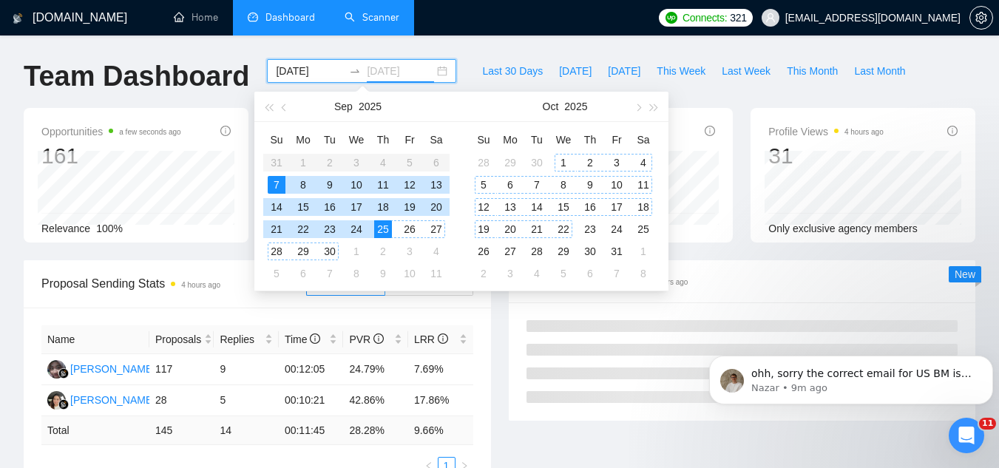
type input "[DATE]"
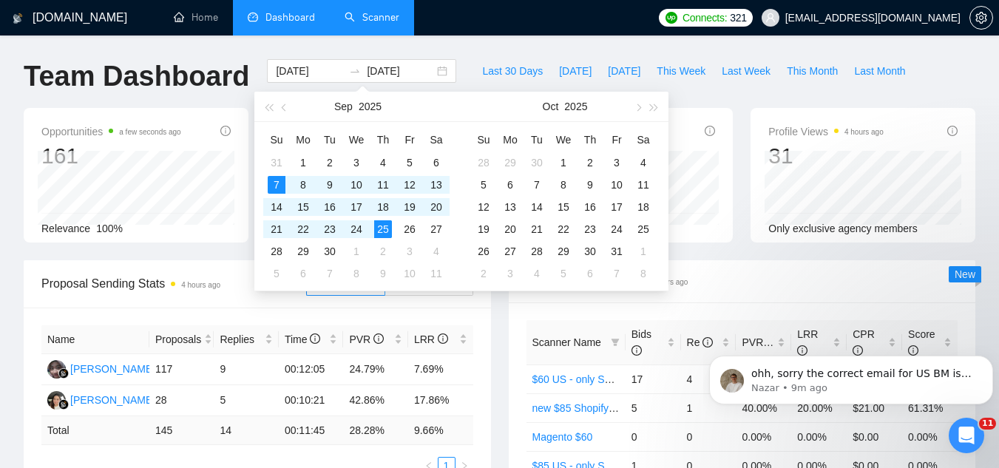
click at [764, 294] on div "Scanner Breakdown 4 hours ago" at bounding box center [742, 281] width 432 height 42
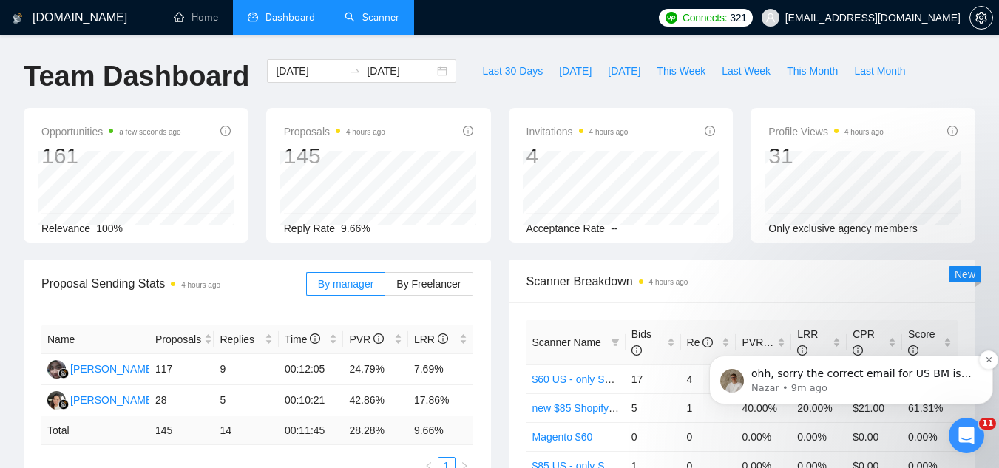
click at [912, 382] on p "Nazar • 9m ago" at bounding box center [862, 387] width 223 height 13
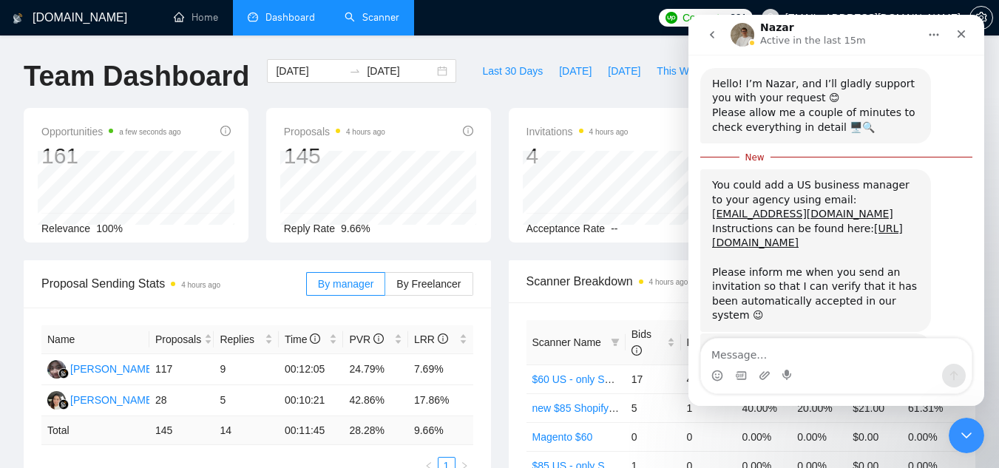
scroll to position [614, 0]
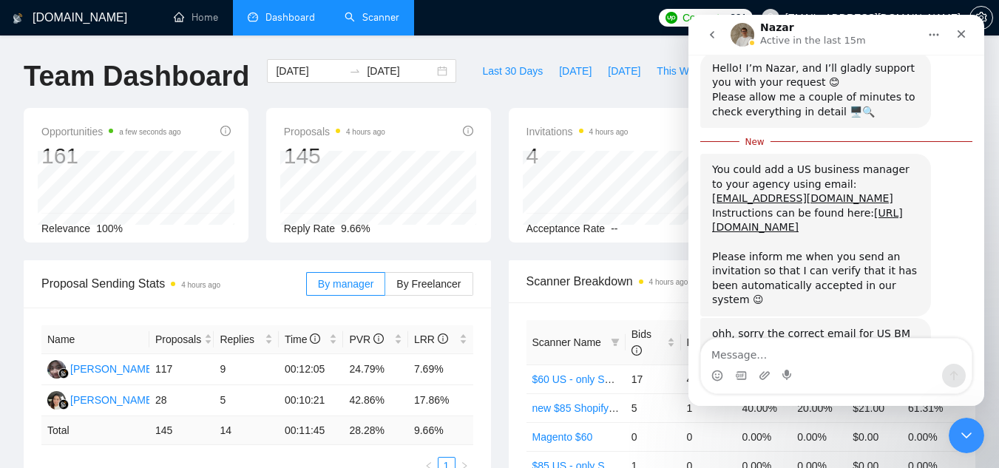
click at [818, 354] on textarea "Message…" at bounding box center [836, 351] width 271 height 25
type textarea "thank you!"
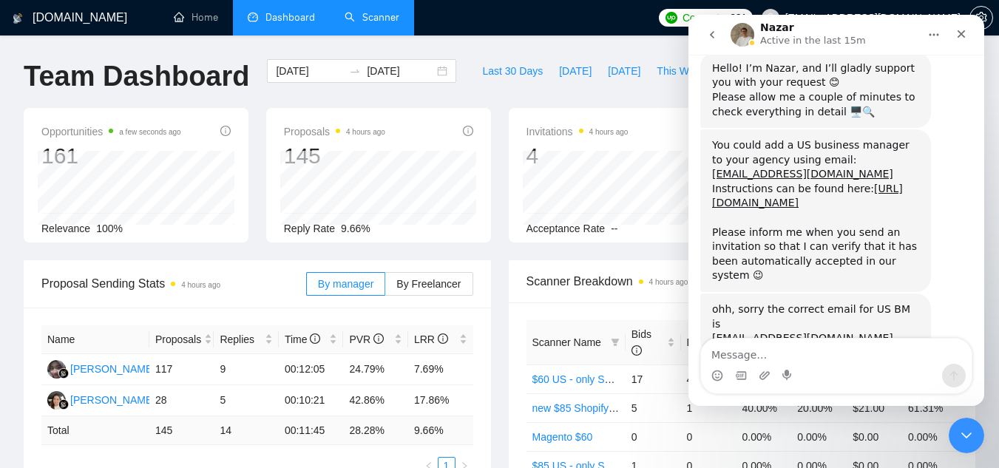
scroll to position [634, 0]
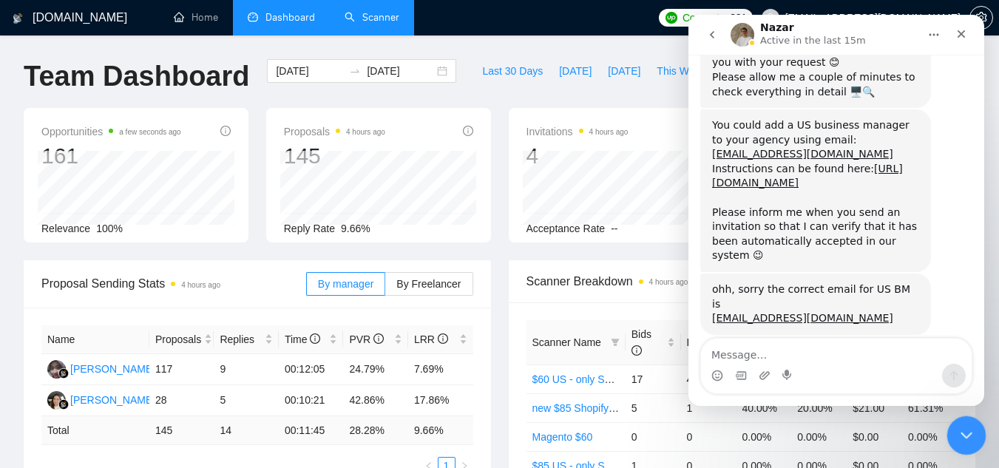
click at [962, 444] on div "Close Intercom Messenger" at bounding box center [963, 432] width 35 height 35
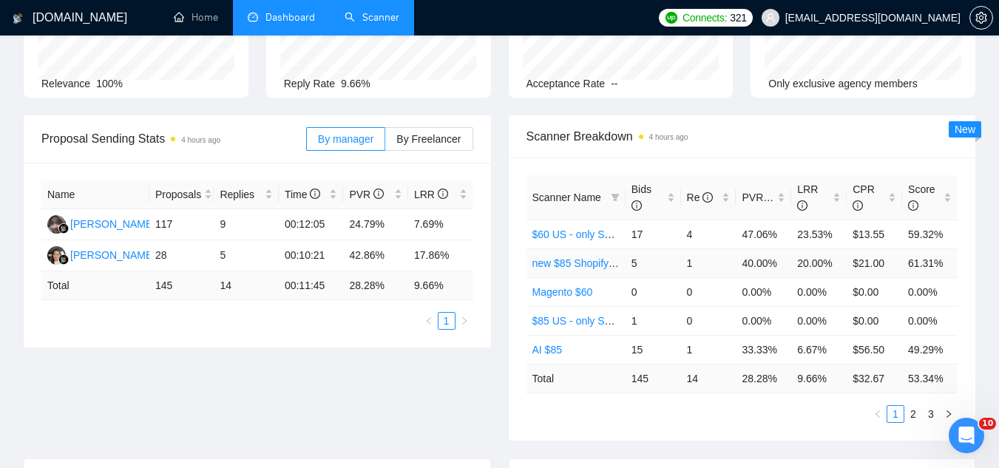
scroll to position [148, 0]
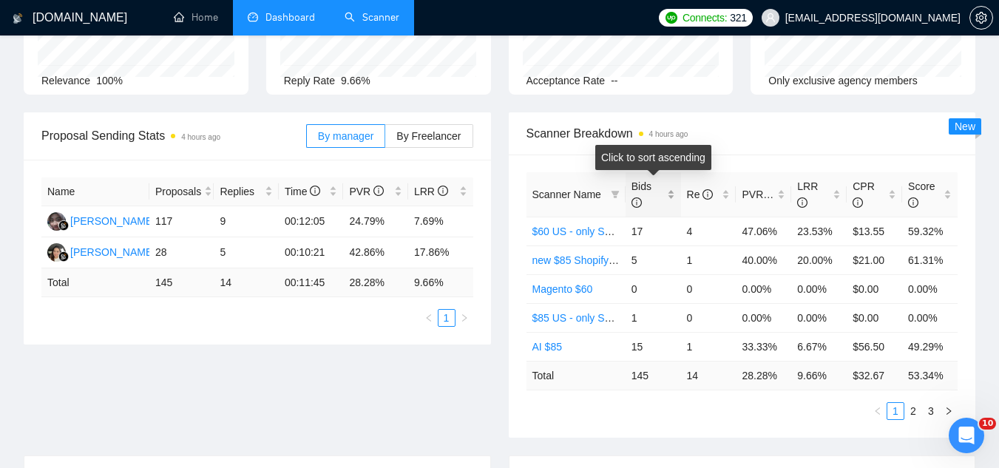
click at [672, 192] on div "Bids" at bounding box center [653, 194] width 44 height 33
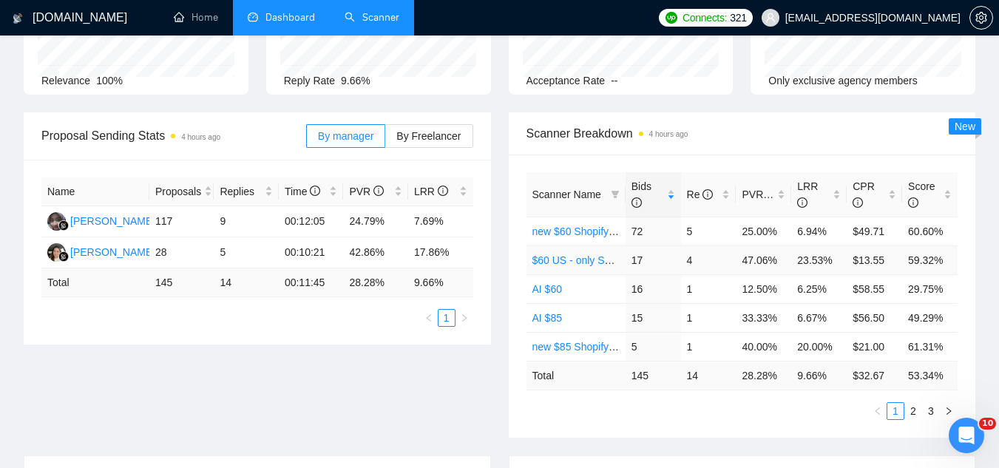
click at [601, 263] on link "$60 US - only Shopify Development" at bounding box center [614, 260] width 164 height 12
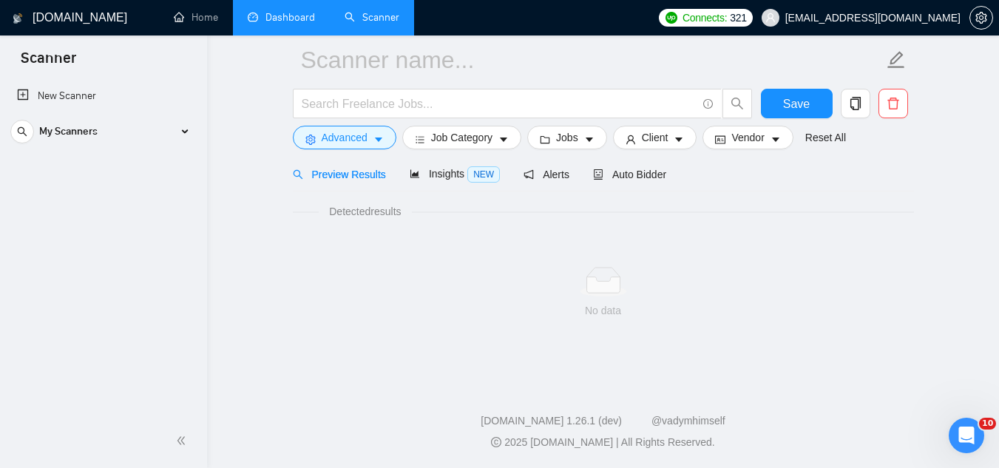
scroll to position [59, 0]
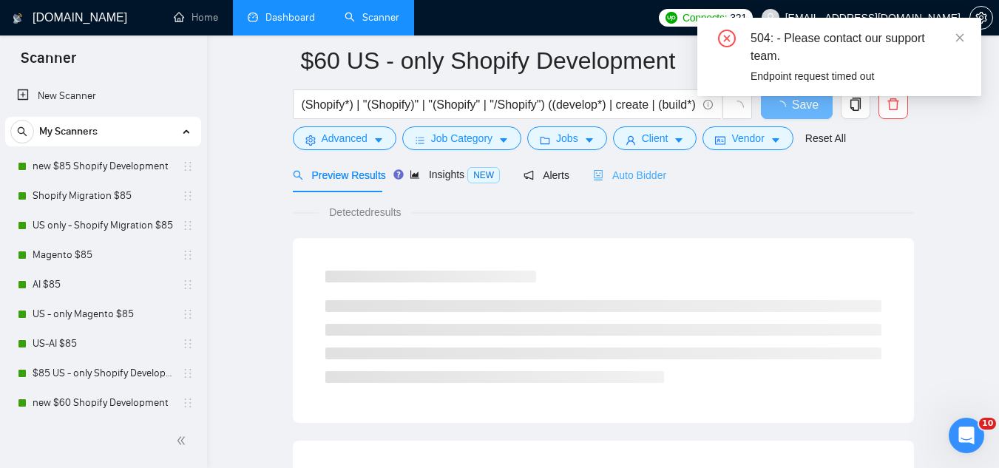
click at [608, 185] on div "Auto Bidder" at bounding box center [629, 174] width 73 height 35
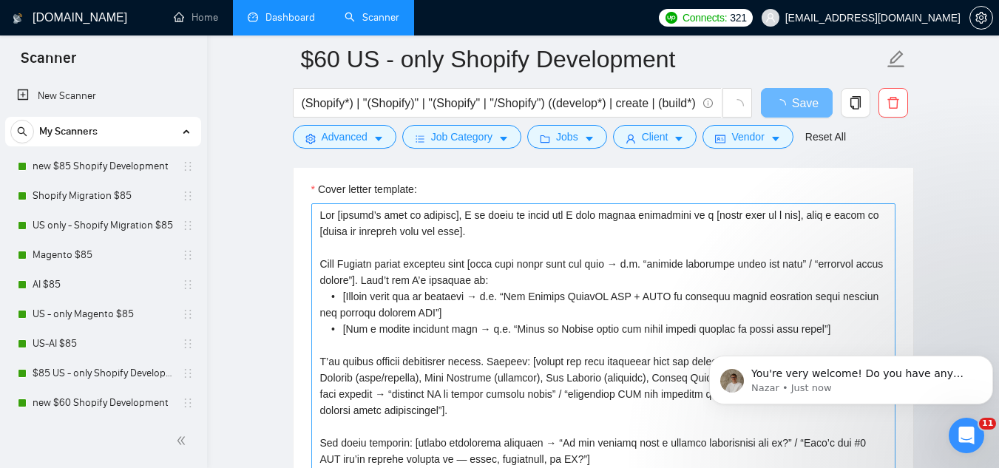
scroll to position [693, 0]
click at [902, 381] on p "Nazar • Just now" at bounding box center [862, 387] width 223 height 13
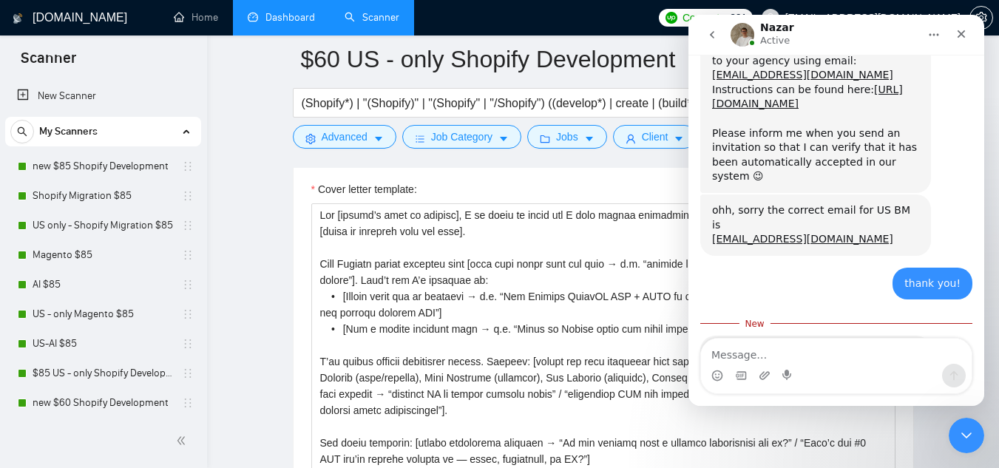
scroll to position [717, 0]
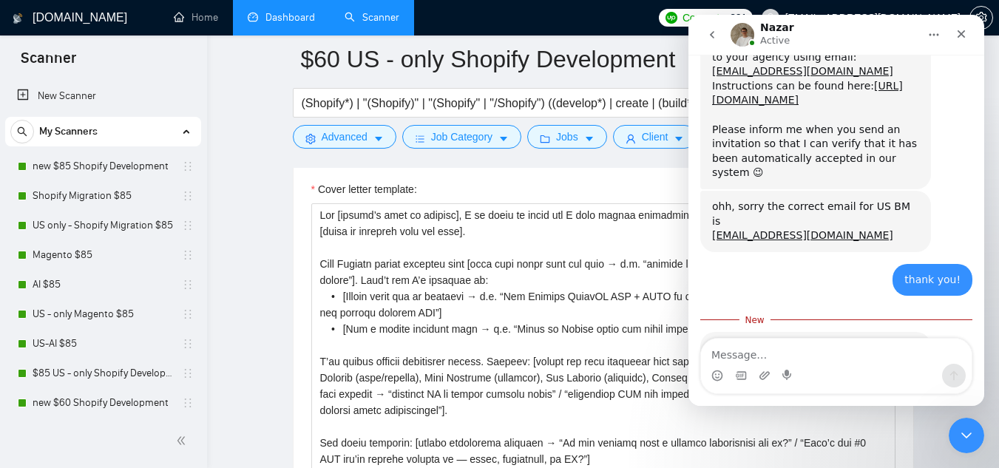
click at [832, 349] on textarea "Message…" at bounding box center [836, 351] width 271 height 25
type textarea "no, have a good night!"
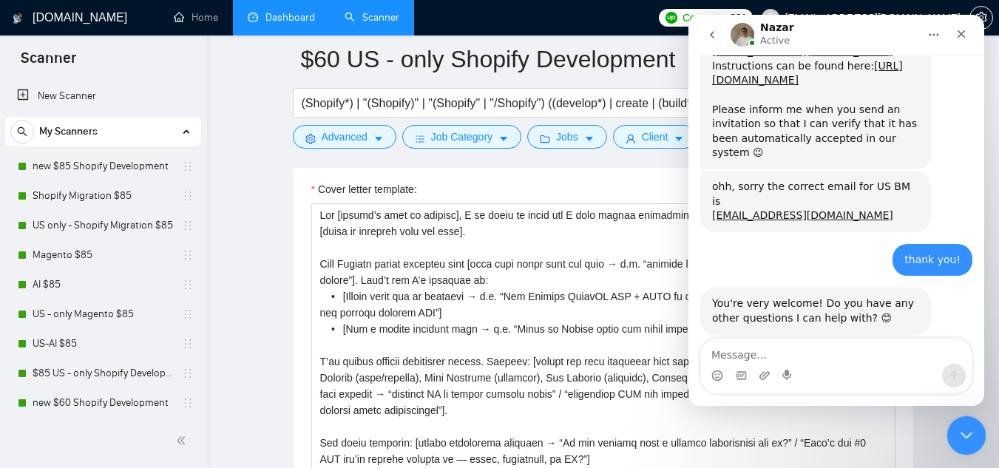
click at [968, 447] on div "Close Intercom Messenger" at bounding box center [963, 432] width 35 height 35
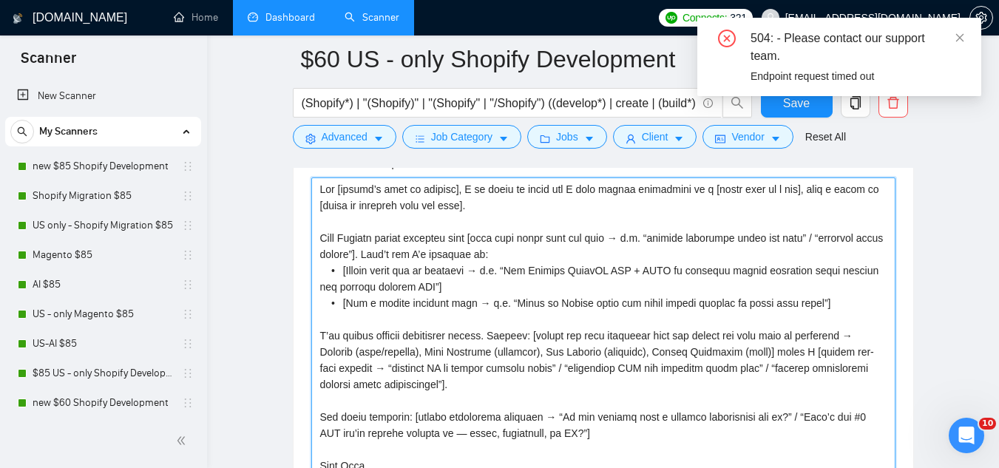
scroll to position [1759, 0]
drag, startPoint x: 318, startPoint y: 215, endPoint x: 505, endPoint y: 387, distance: 254.3
click at [505, 387] on textarea "Cover letter template:" at bounding box center [603, 343] width 584 height 333
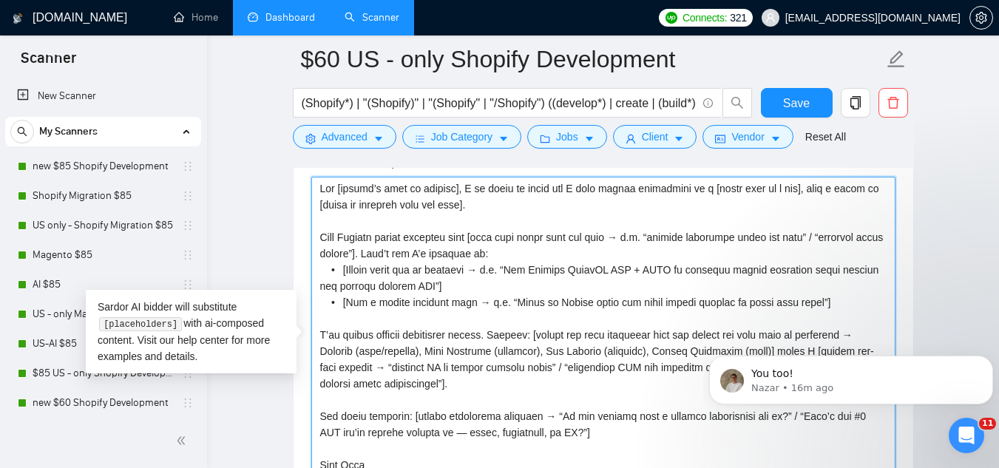
scroll to position [0, 0]
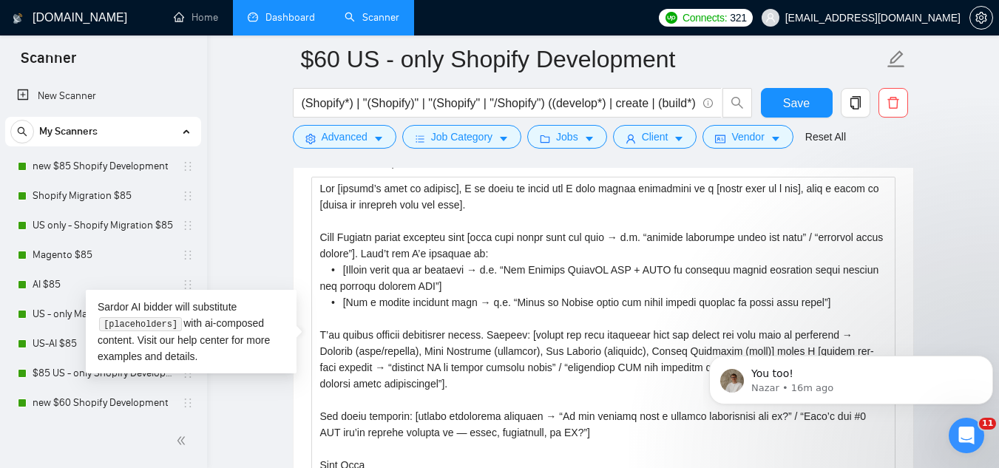
click at [282, 11] on link "Dashboard" at bounding box center [281, 17] width 67 height 13
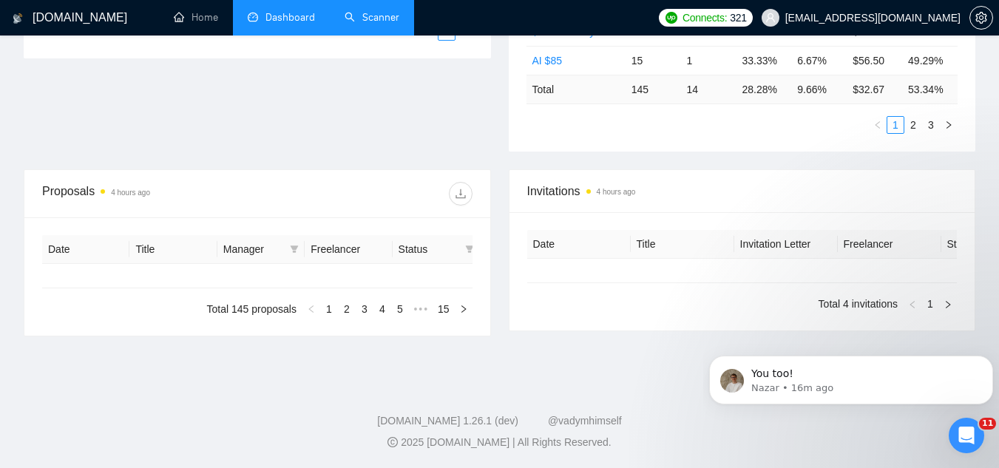
type input "[DATE]"
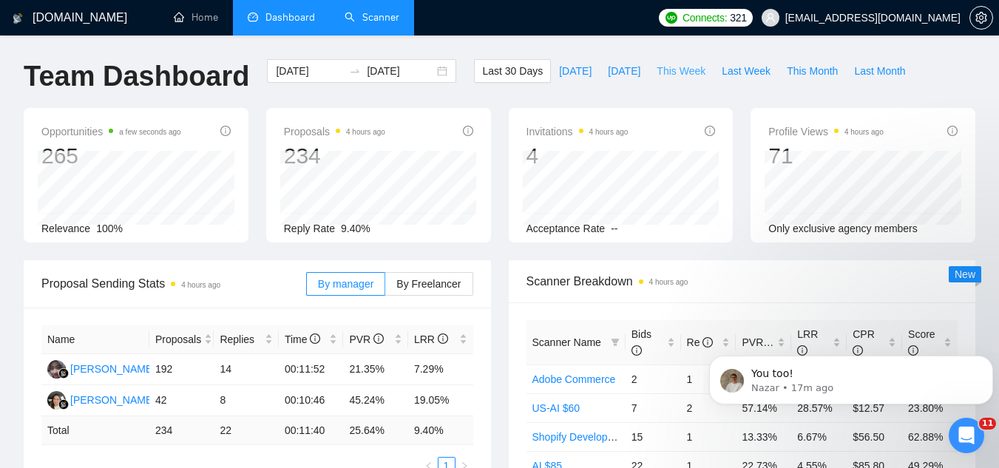
click at [672, 74] on span "This Week" at bounding box center [680, 71] width 49 height 16
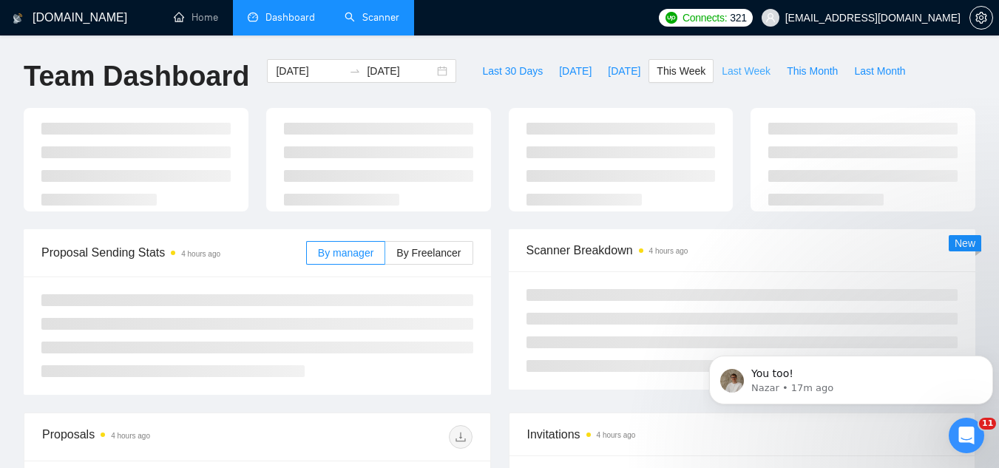
type input "[DATE]"
click at [728, 77] on span "Last Week" at bounding box center [746, 71] width 49 height 16
type input "[DATE]"
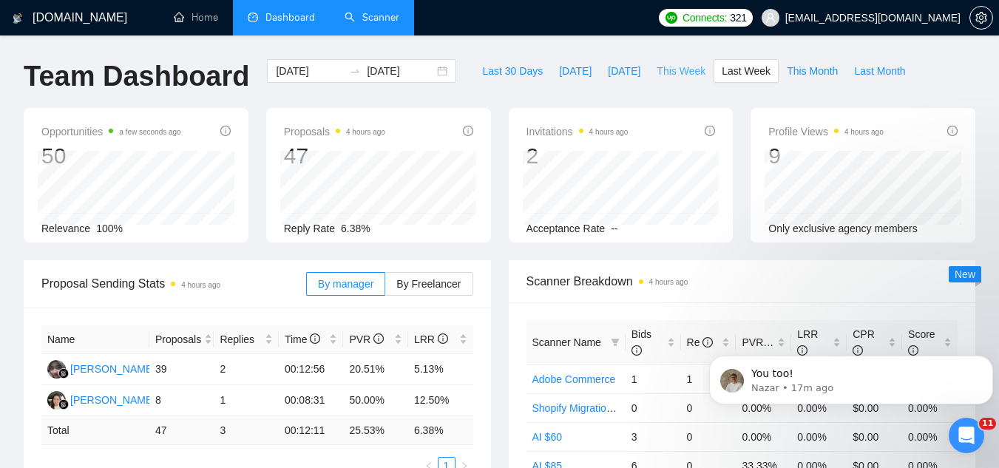
click at [666, 72] on span "This Week" at bounding box center [680, 71] width 49 height 16
type input "[DATE]"
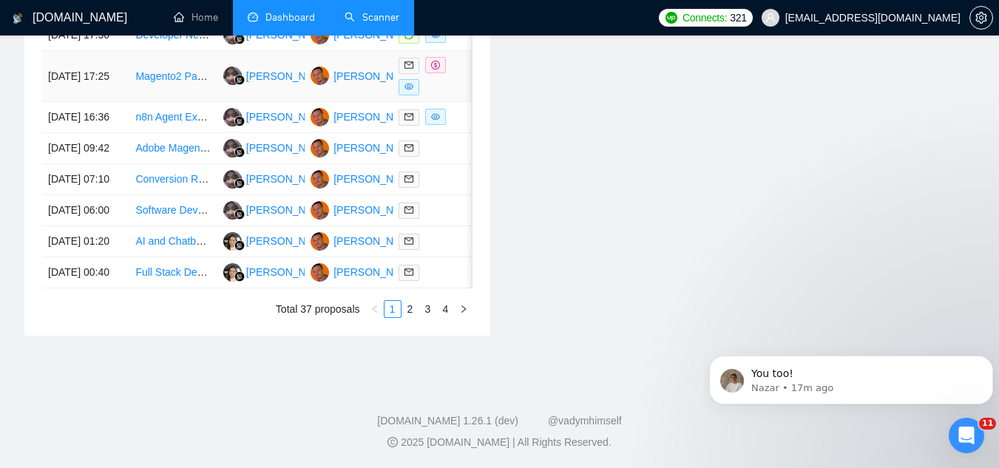
scroll to position [877, 0]
